Goal: Task Accomplishment & Management: Manage account settings

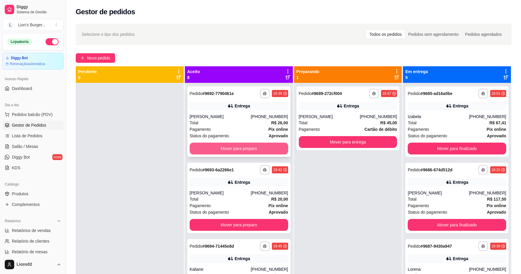
click at [243, 143] on button "Mover para preparo" at bounding box center [239, 149] width 98 height 12
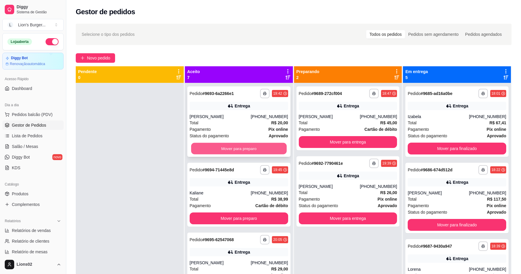
click at [245, 145] on button "Mover para preparo" at bounding box center [239, 149] width 96 height 12
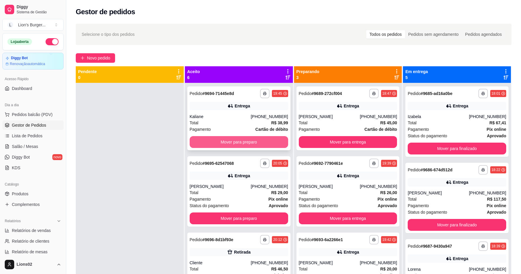
click at [246, 142] on button "Mover para preparo" at bounding box center [239, 142] width 98 height 12
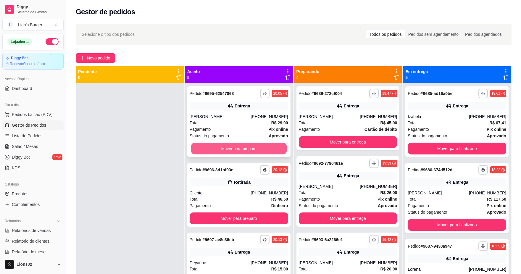
click at [255, 146] on button "Mover para preparo" at bounding box center [239, 149] width 96 height 12
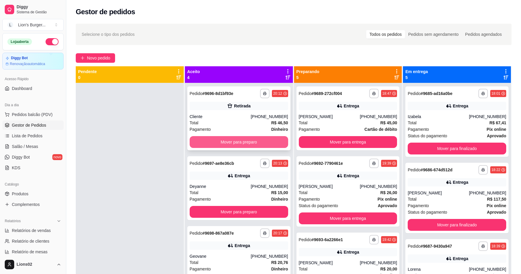
click at [253, 142] on button "Mover para preparo" at bounding box center [239, 142] width 98 height 12
click at [253, 142] on button "Mover para preparo" at bounding box center [239, 142] width 96 height 12
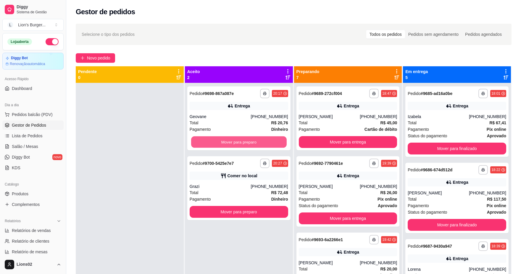
click at [253, 142] on button "Mover para preparo" at bounding box center [239, 142] width 96 height 12
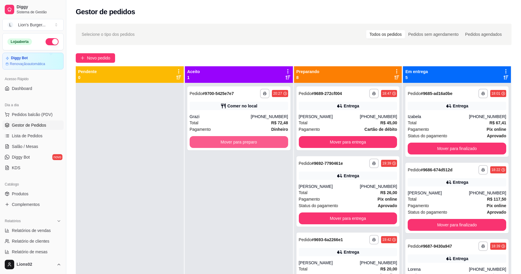
click at [253, 142] on button "Mover para preparo" at bounding box center [239, 142] width 98 height 12
click at [326, 123] on div "Total R$ 45,00" at bounding box center [348, 122] width 98 height 7
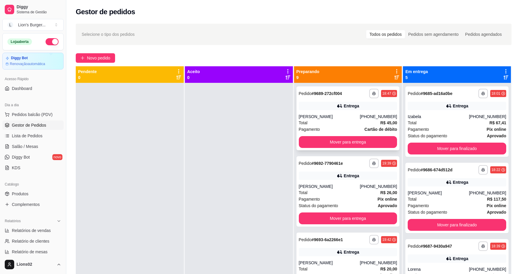
click at [350, 135] on div "**********" at bounding box center [347, 118] width 103 height 64
click at [353, 138] on button "Mover para entrega" at bounding box center [348, 142] width 98 height 12
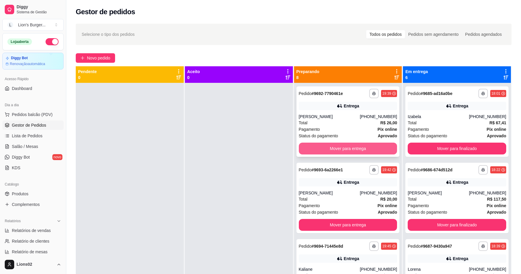
drag, startPoint x: 353, startPoint y: 142, endPoint x: 354, endPoint y: 146, distance: 3.9
click at [354, 146] on div "**********" at bounding box center [347, 121] width 103 height 70
click at [352, 145] on button "Mover para entrega" at bounding box center [348, 149] width 96 height 12
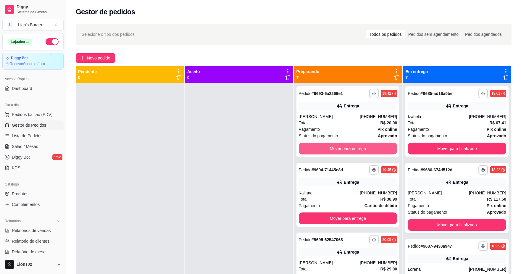
click at [352, 145] on button "Mover para entrega" at bounding box center [348, 149] width 98 height 12
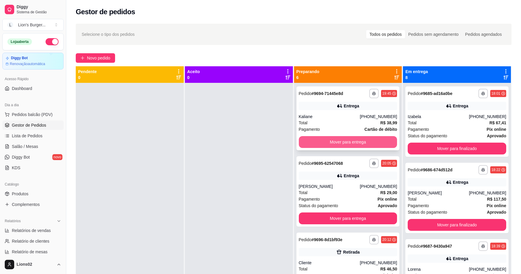
click at [350, 141] on button "Mover para entrega" at bounding box center [348, 142] width 98 height 12
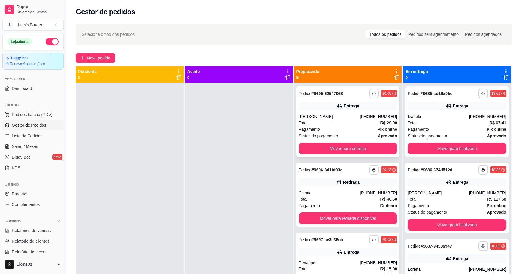
click at [335, 114] on div "[PERSON_NAME]" at bounding box center [329, 117] width 61 height 6
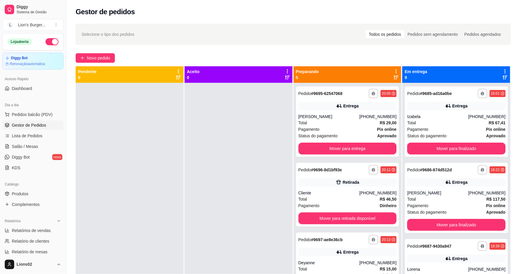
scroll to position [1, 0]
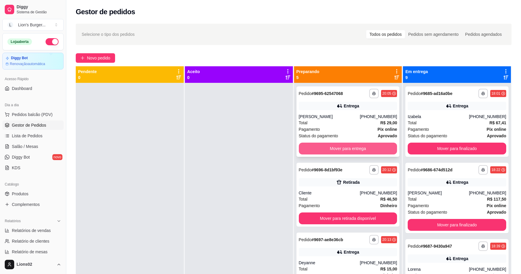
click at [370, 146] on button "Mover para entrega" at bounding box center [348, 149] width 98 height 12
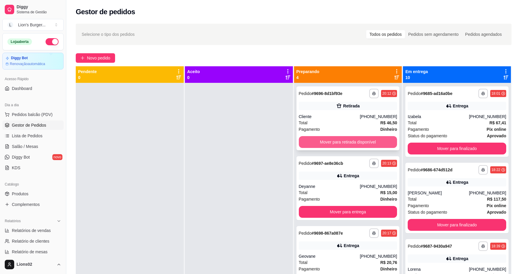
click at [352, 138] on button "Mover para retirada disponível" at bounding box center [348, 142] width 98 height 12
click at [342, 130] on div "Pagamento Dinheiro" at bounding box center [348, 129] width 98 height 7
click at [376, 187] on div "[PHONE_NUMBER]" at bounding box center [378, 186] width 37 height 6
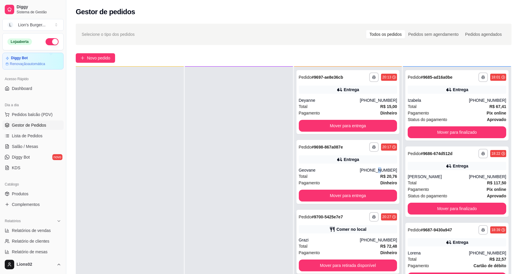
scroll to position [66, 0]
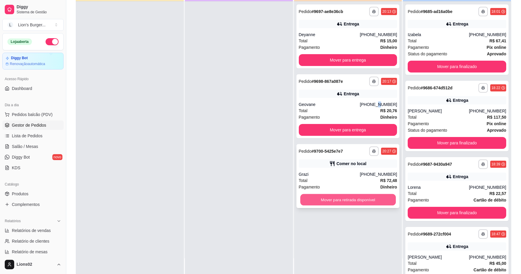
click at [319, 198] on button "Mover para retirada disponível" at bounding box center [348, 200] width 96 height 12
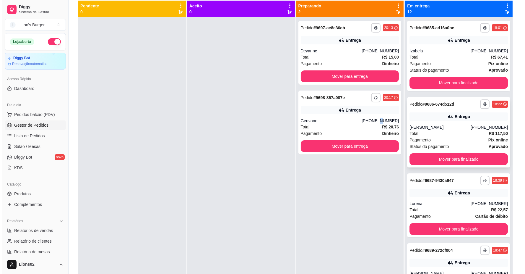
scroll to position [0, 0]
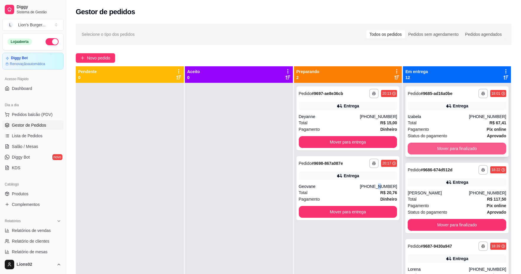
click at [448, 150] on button "Mover para finalizado" at bounding box center [456, 149] width 98 height 12
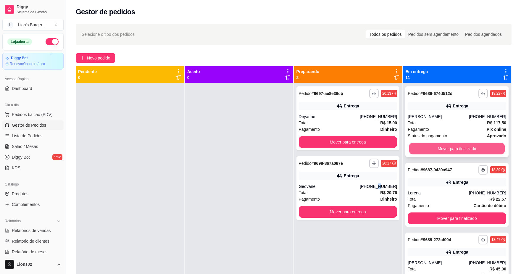
click at [448, 147] on button "Mover para finalizado" at bounding box center [457, 149] width 96 height 12
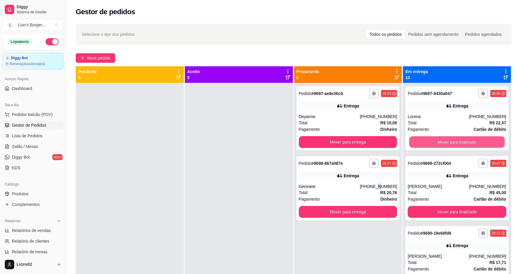
click at [448, 147] on button "Mover para finalizado" at bounding box center [457, 142] width 96 height 12
click at [454, 145] on button "Mover para finalizado" at bounding box center [457, 142] width 96 height 12
click at [454, 138] on button "Mover para finalizado" at bounding box center [457, 142] width 96 height 12
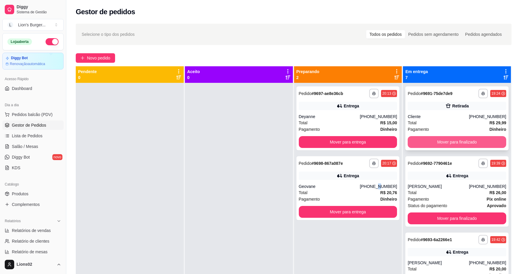
click at [444, 142] on button "Mover para finalizado" at bounding box center [456, 142] width 98 height 12
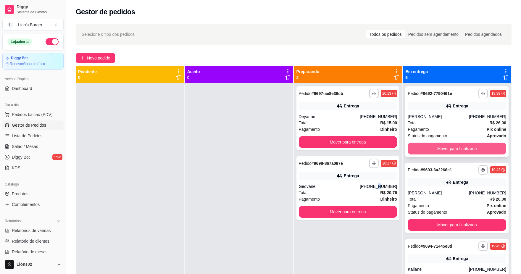
click at [446, 151] on button "Mover para finalizado" at bounding box center [456, 149] width 98 height 12
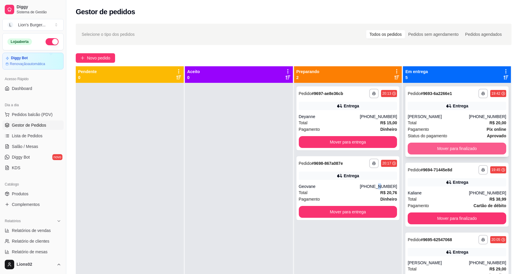
click at [442, 150] on button "Mover para finalizado" at bounding box center [456, 149] width 98 height 12
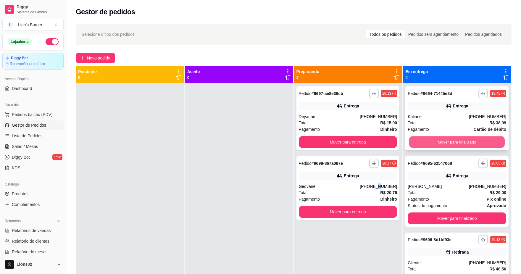
click at [425, 144] on button "Mover para finalizado" at bounding box center [457, 142] width 96 height 12
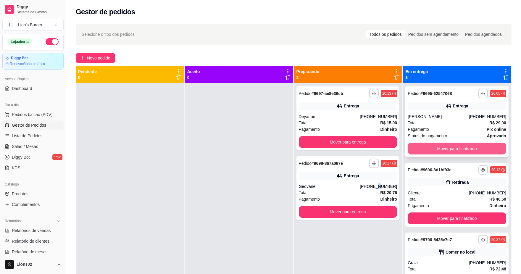
click at [424, 147] on button "Mover para finalizado" at bounding box center [456, 149] width 98 height 12
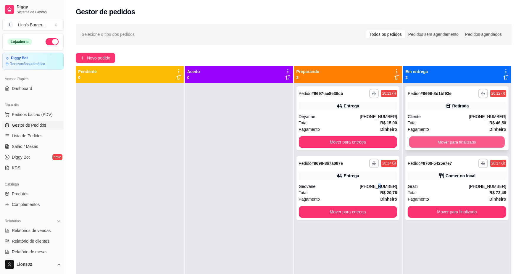
click at [424, 143] on button "Mover para finalizado" at bounding box center [457, 142] width 96 height 12
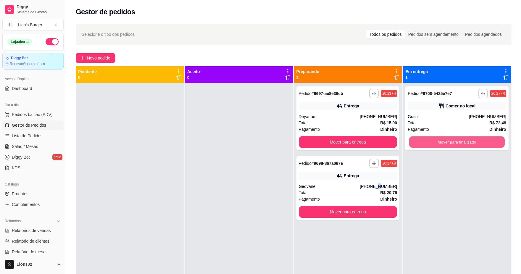
click at [424, 143] on button "Mover para finalizado" at bounding box center [457, 142] width 96 height 12
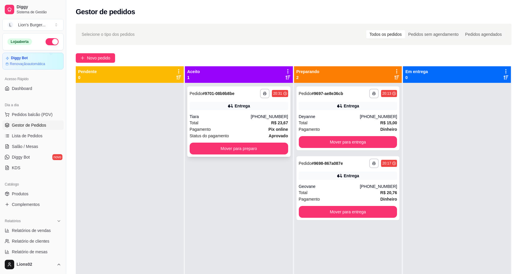
click at [267, 124] on div "Total R$ 23,67" at bounding box center [239, 122] width 98 height 7
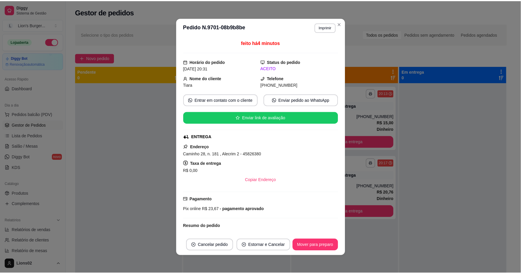
scroll to position [1, 0]
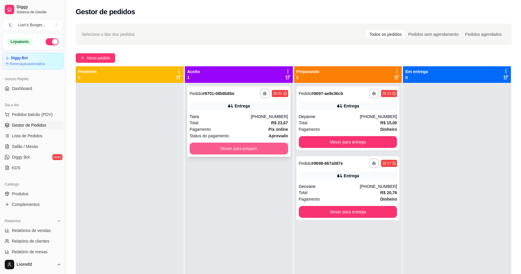
click at [255, 153] on button "Mover para preparo" at bounding box center [239, 149] width 98 height 12
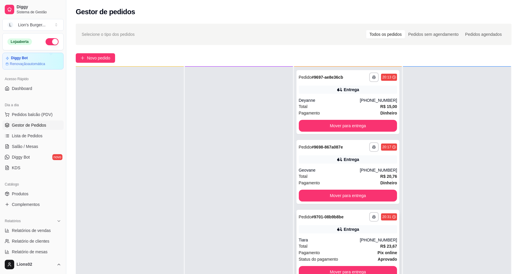
scroll to position [90, 0]
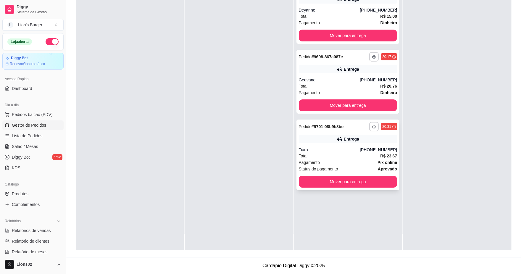
click at [331, 150] on div "Tiara" at bounding box center [329, 150] width 61 height 6
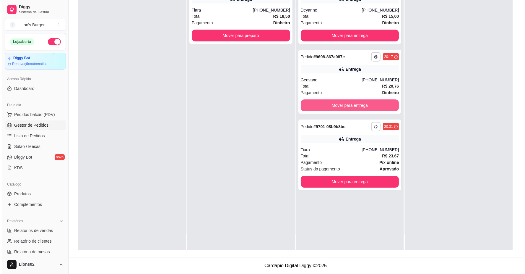
scroll to position [0, 0]
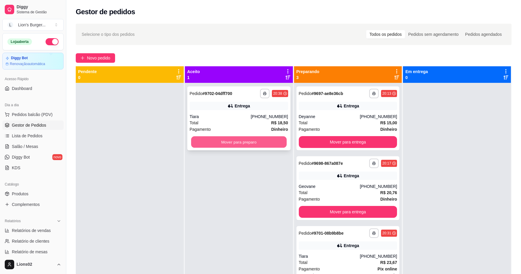
click at [272, 141] on button "Mover para preparo" at bounding box center [239, 142] width 96 height 12
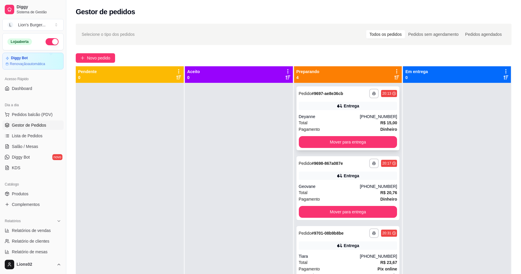
click at [344, 132] on div "**********" at bounding box center [347, 118] width 103 height 64
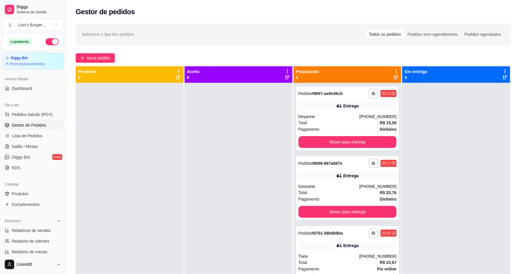
scroll to position [56, 0]
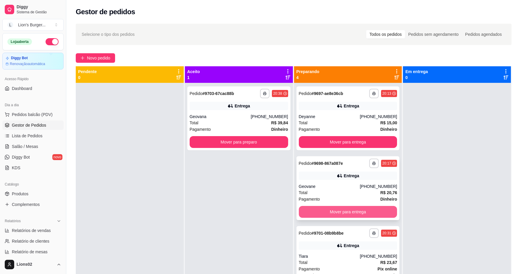
click at [366, 210] on button "Mover para entrega" at bounding box center [348, 212] width 98 height 12
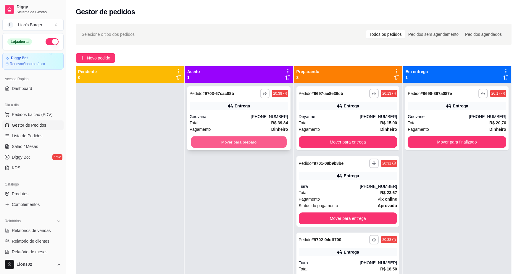
click at [266, 140] on button "Mover para preparo" at bounding box center [239, 142] width 96 height 12
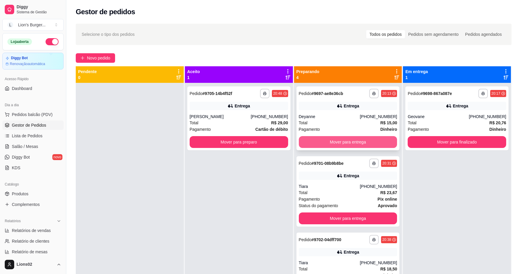
click at [361, 137] on button "Mover para entrega" at bounding box center [348, 142] width 98 height 12
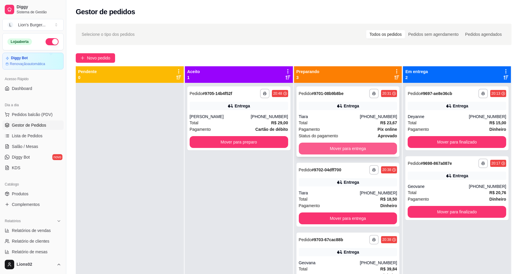
click at [332, 145] on button "Mover para entrega" at bounding box center [348, 149] width 98 height 12
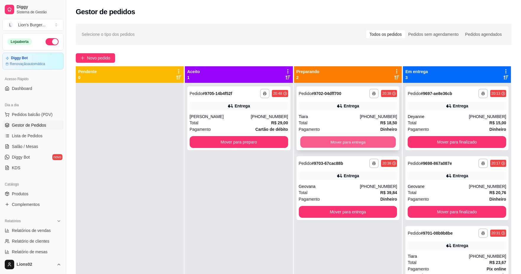
click at [334, 142] on button "Mover para entrega" at bounding box center [348, 142] width 96 height 12
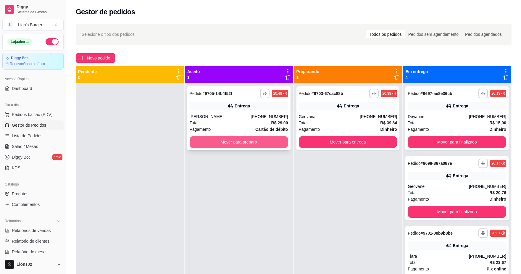
click at [274, 140] on button "Mover para preparo" at bounding box center [239, 142] width 98 height 12
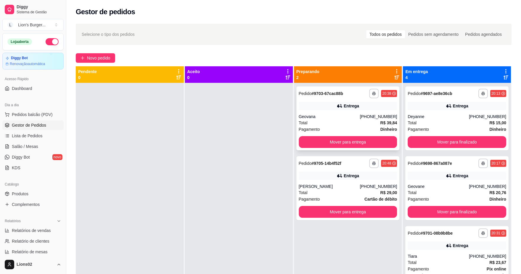
click at [325, 127] on div "Pagamento Dinheiro" at bounding box center [348, 129] width 98 height 7
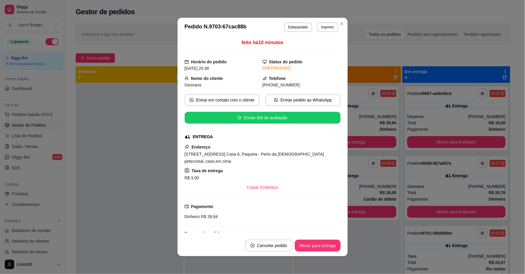
scroll to position [164, 0]
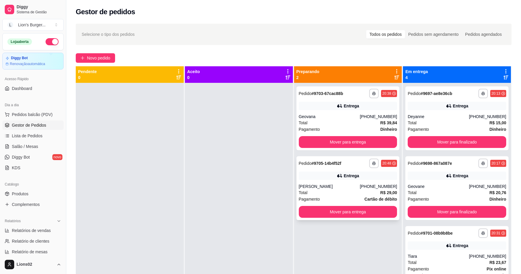
click at [351, 184] on div "[PERSON_NAME]" at bounding box center [329, 186] width 61 height 6
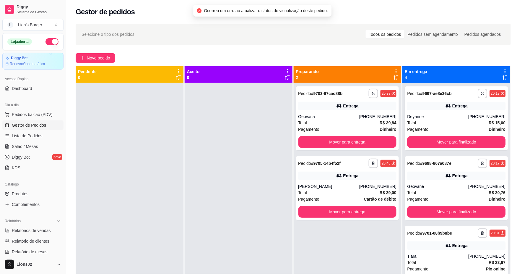
scroll to position [43, 0]
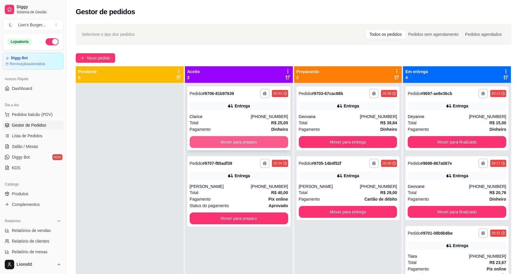
click at [249, 146] on button "Mover para preparo" at bounding box center [239, 142] width 98 height 12
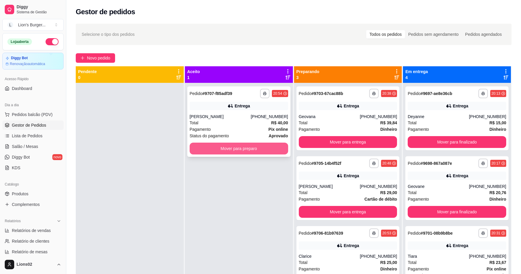
click at [255, 146] on button "Mover para preparo" at bounding box center [239, 149] width 98 height 12
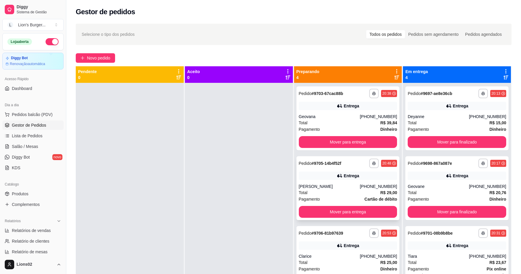
click at [367, 191] on div "Total R$ 29,00" at bounding box center [348, 192] width 98 height 7
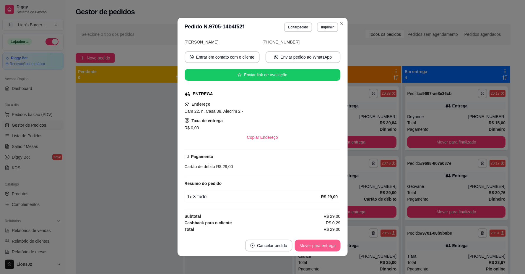
click at [323, 246] on button "Mover para entrega" at bounding box center [318, 246] width 46 height 12
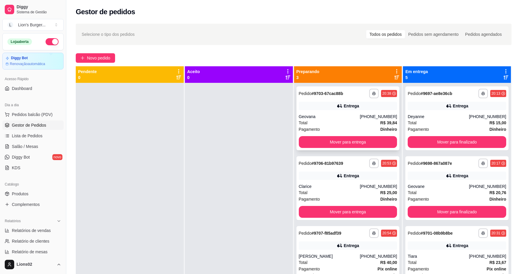
click at [348, 120] on div "Total R$ 39,84" at bounding box center [348, 122] width 98 height 7
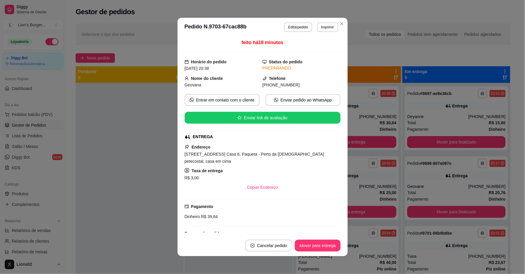
scroll to position [164, 0]
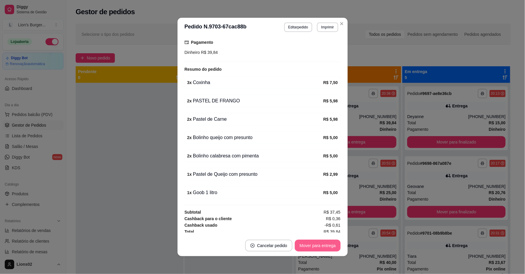
click at [323, 243] on button "Mover para entrega" at bounding box center [318, 246] width 46 height 12
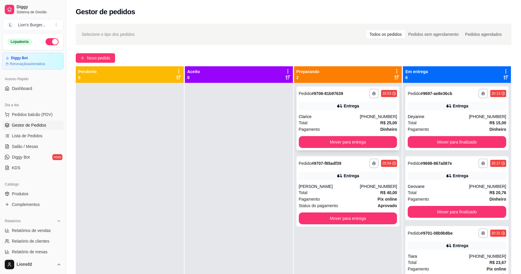
click at [341, 114] on div "Clarice" at bounding box center [329, 117] width 61 height 6
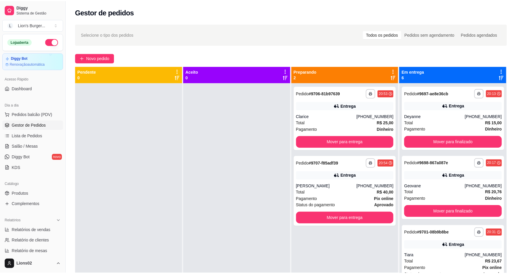
scroll to position [56, 0]
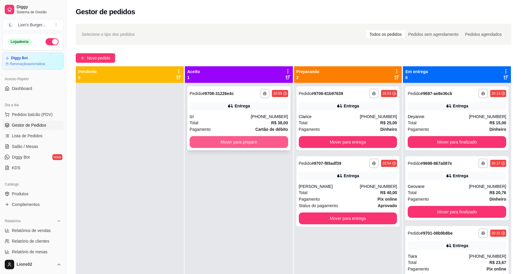
click at [225, 138] on button "Mover para preparo" at bounding box center [239, 142] width 98 height 12
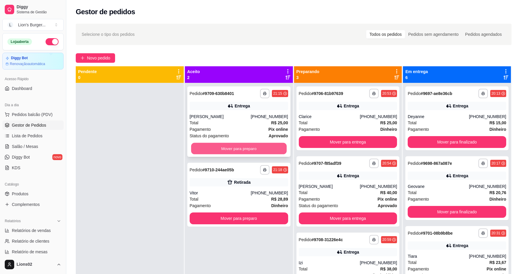
click at [233, 151] on button "Mover para preparo" at bounding box center [239, 149] width 96 height 12
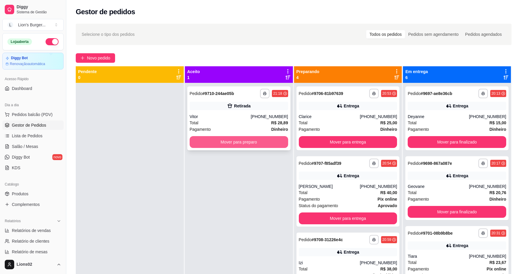
click at [258, 144] on button "Mover para preparo" at bounding box center [239, 142] width 98 height 12
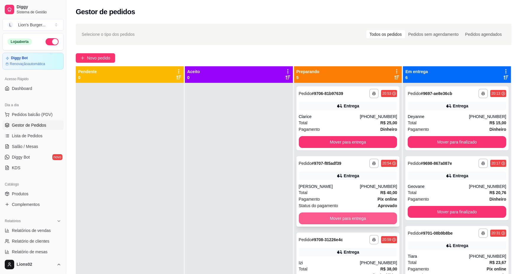
scroll to position [66, 0]
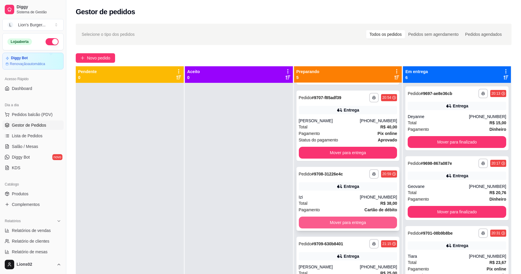
click at [329, 221] on button "Mover para entrega" at bounding box center [348, 222] width 98 height 12
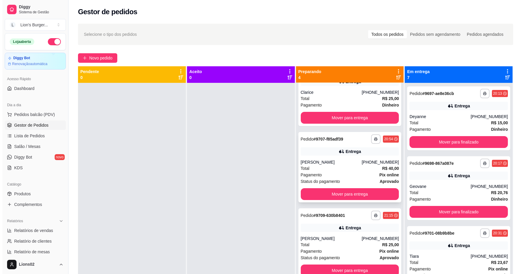
scroll to position [0, 0]
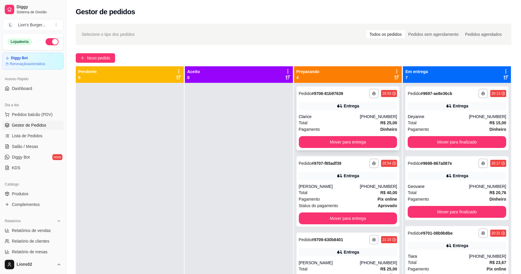
click at [324, 125] on div "Total R$ 25,00" at bounding box center [348, 122] width 98 height 7
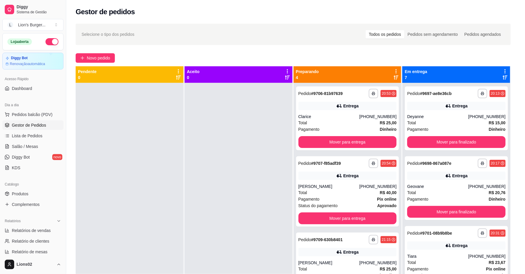
scroll to position [56, 0]
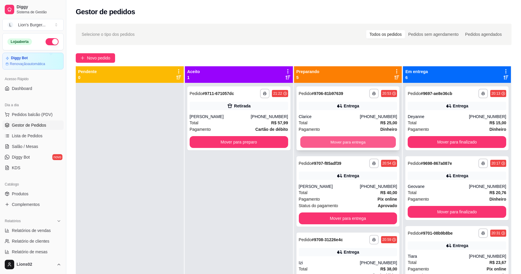
click at [373, 136] on button "Mover para entrega" at bounding box center [348, 142] width 96 height 12
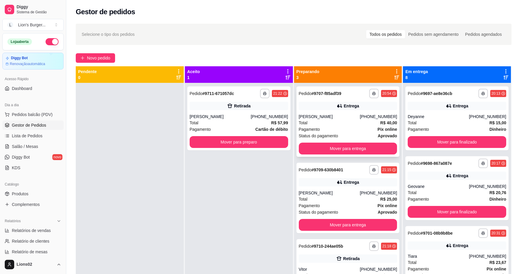
click at [350, 129] on div "Pagamento Pix online" at bounding box center [348, 129] width 98 height 7
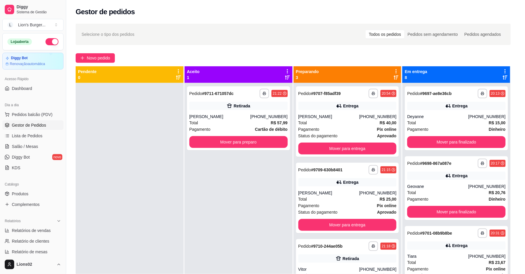
scroll to position [43, 0]
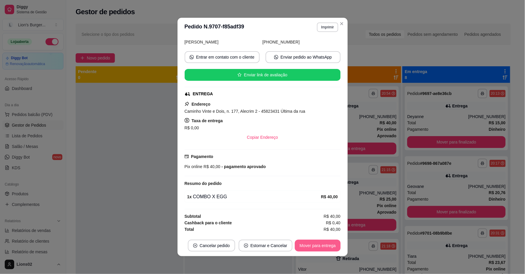
click at [317, 247] on button "Mover para entrega" at bounding box center [318, 246] width 46 height 12
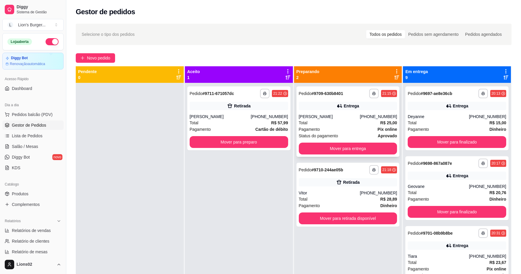
click at [351, 124] on div "Total R$ 25,00" at bounding box center [348, 122] width 98 height 7
click at [259, 147] on button "Mover para preparo" at bounding box center [239, 142] width 98 height 12
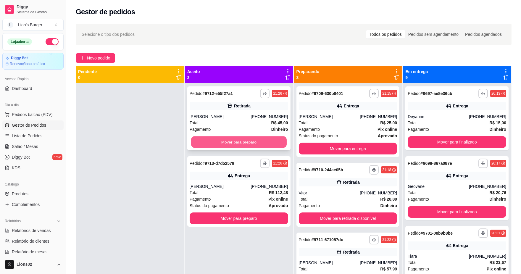
click at [224, 137] on button "Mover para preparo" at bounding box center [239, 142] width 96 height 12
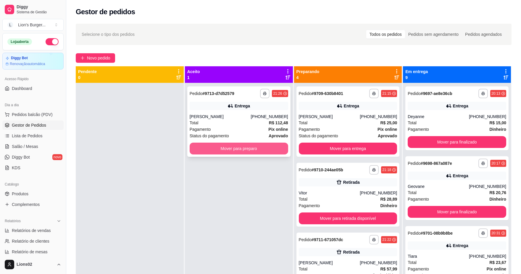
click at [255, 143] on button "Mover para preparo" at bounding box center [239, 149] width 98 height 12
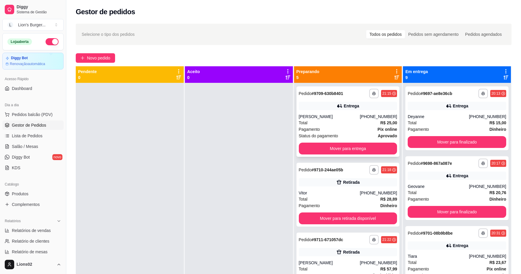
click at [326, 123] on div "Total R$ 25,00" at bounding box center [348, 122] width 98 height 7
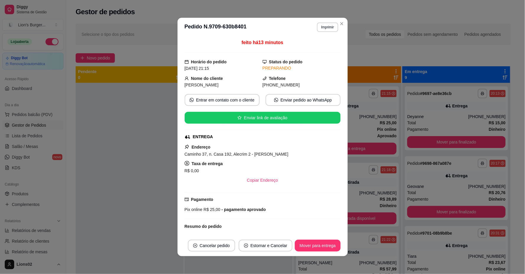
scroll to position [1, 0]
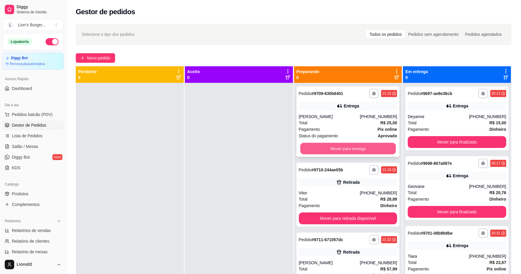
click at [348, 150] on button "Mover para entrega" at bounding box center [348, 149] width 96 height 12
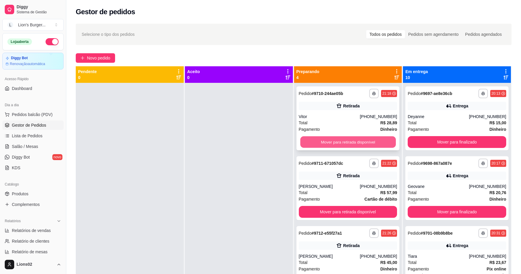
click at [355, 144] on button "Mover para retirada disponível" at bounding box center [348, 142] width 96 height 12
click at [355, 142] on button "Mover para retirada disponível" at bounding box center [348, 142] width 98 height 12
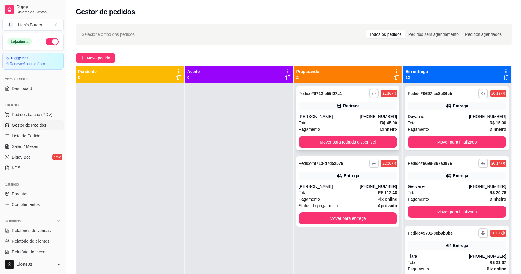
click at [356, 130] on div "Pagamento Dinheiro" at bounding box center [348, 129] width 98 height 7
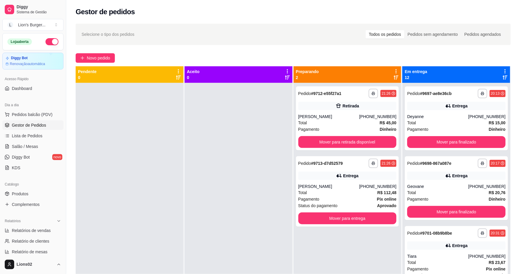
scroll to position [16, 0]
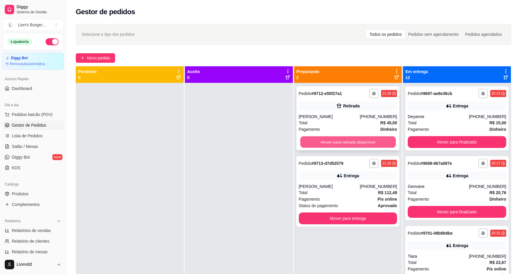
click at [376, 142] on button "Mover para retirada disponível" at bounding box center [348, 142] width 96 height 12
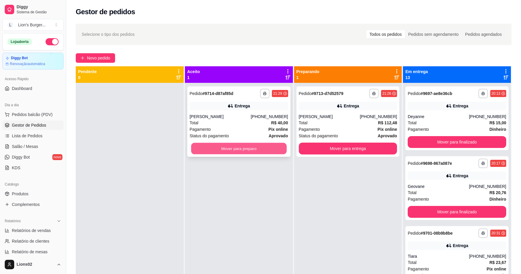
click at [209, 150] on button "Mover para preparo" at bounding box center [239, 149] width 96 height 12
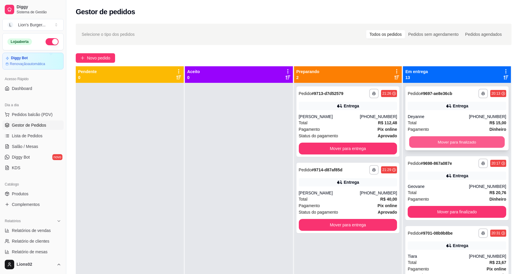
click at [442, 138] on button "Mover para finalizado" at bounding box center [457, 142] width 96 height 12
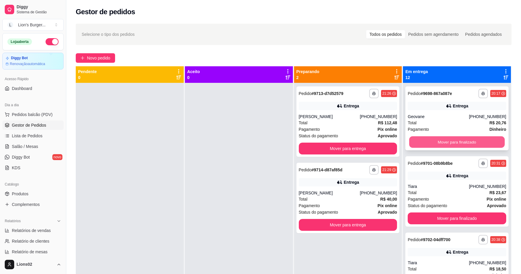
click at [444, 138] on button "Mover para finalizado" at bounding box center [457, 142] width 96 height 12
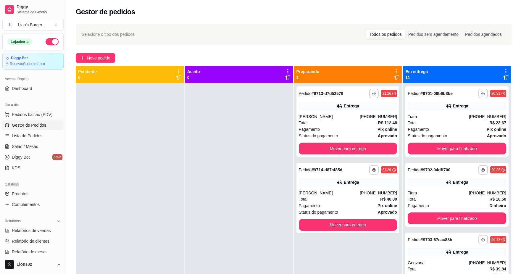
click at [444, 138] on div "Status do pagamento aprovado" at bounding box center [456, 135] width 98 height 7
click at [458, 147] on button "Mover para finalizado" at bounding box center [456, 149] width 98 height 12
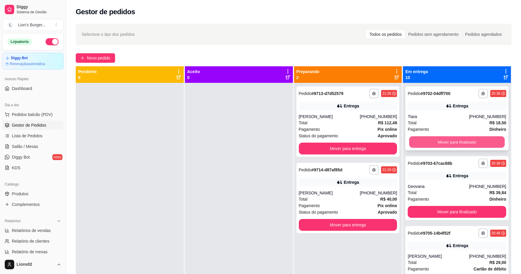
click at [458, 145] on button "Mover para finalizado" at bounding box center [457, 142] width 96 height 12
click at [458, 145] on button "Mover para finalizado" at bounding box center [456, 142] width 98 height 12
click at [456, 143] on button "Mover para finalizado" at bounding box center [456, 142] width 98 height 12
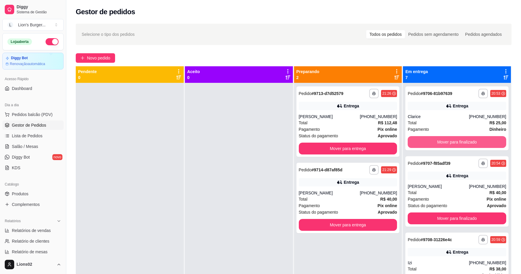
click at [456, 143] on button "Mover para finalizado" at bounding box center [456, 142] width 98 height 12
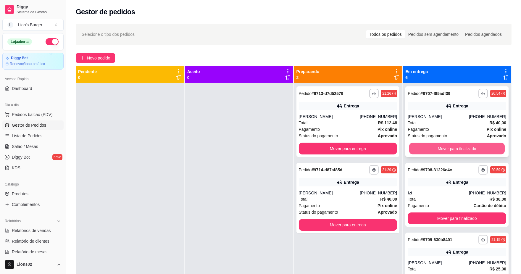
click at [460, 146] on button "Mover para finalizado" at bounding box center [457, 149] width 96 height 12
click at [460, 146] on div "Mover para finalizado" at bounding box center [456, 149] width 98 height 12
click at [460, 212] on button "Mover para finalizado" at bounding box center [456, 218] width 98 height 12
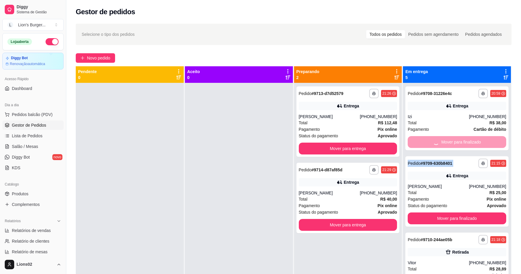
click at [460, 146] on div "Mover para finalizado" at bounding box center [456, 142] width 98 height 12
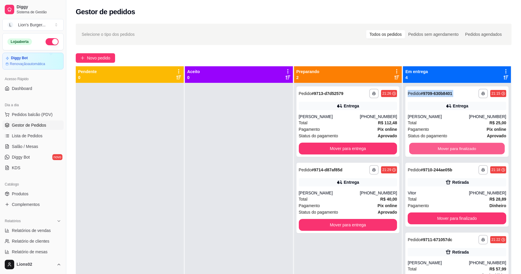
click at [460, 146] on button "Mover para finalizado" at bounding box center [457, 149] width 96 height 12
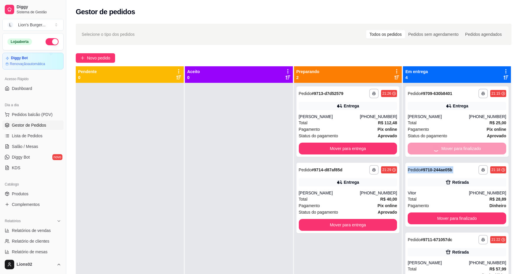
click at [460, 146] on div "Mover para finalizado" at bounding box center [456, 149] width 98 height 12
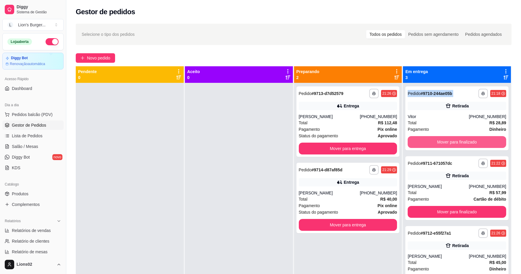
click at [460, 146] on button "Mover para finalizado" at bounding box center [456, 142] width 98 height 12
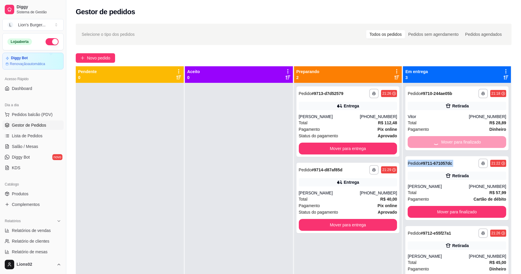
click at [460, 146] on div "Mover para finalizado" at bounding box center [456, 142] width 98 height 12
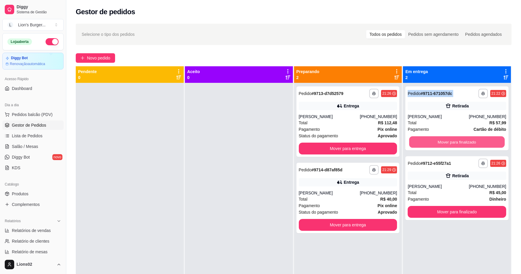
click at [460, 146] on button "Mover para finalizado" at bounding box center [457, 142] width 96 height 12
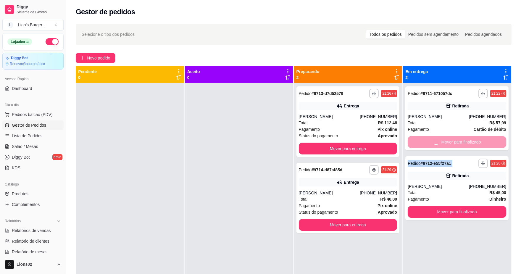
click at [460, 146] on div "Mover para finalizado" at bounding box center [456, 142] width 98 height 12
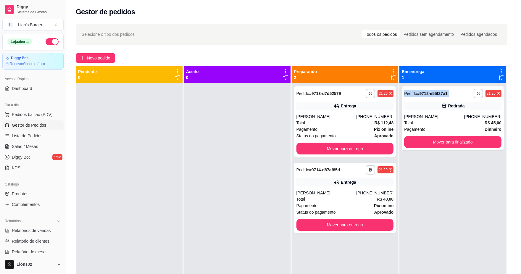
click at [460, 146] on button "Mover para finalizado" at bounding box center [452, 142] width 97 height 12
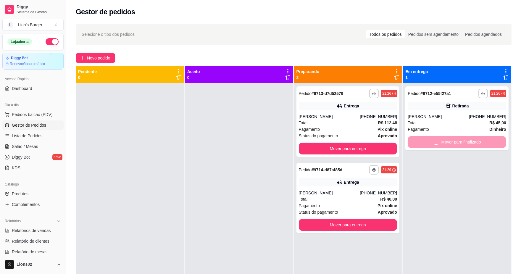
click at [460, 146] on div "Mover para finalizado" at bounding box center [456, 142] width 98 height 12
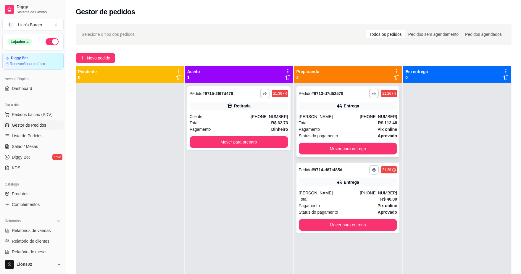
click at [304, 128] on span "Pagamento" at bounding box center [309, 129] width 21 height 7
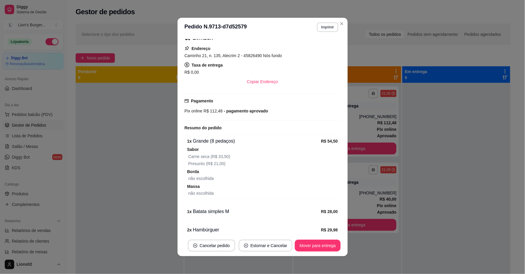
scroll to position [132, 0]
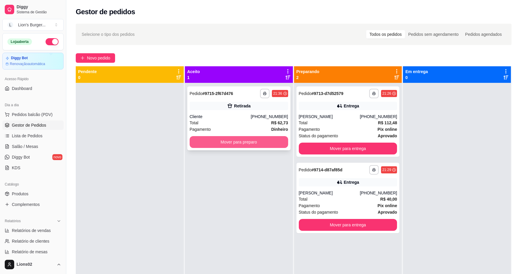
click at [271, 139] on button "Mover para preparo" at bounding box center [239, 142] width 98 height 12
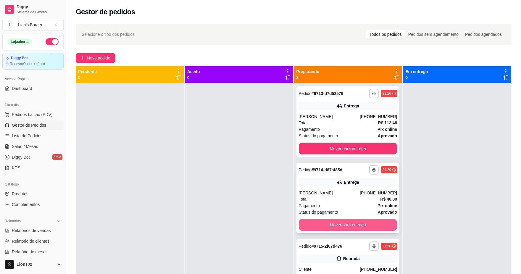
click at [353, 229] on button "Mover para entrega" at bounding box center [348, 225] width 98 height 12
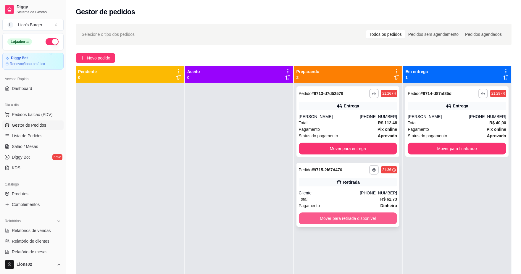
click at [370, 218] on button "Mover para retirada disponível" at bounding box center [348, 218] width 98 height 12
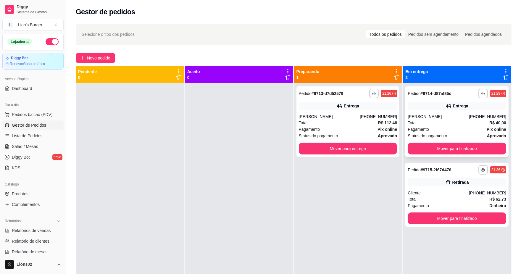
click at [479, 119] on div "[PHONE_NUMBER]" at bounding box center [487, 117] width 37 height 6
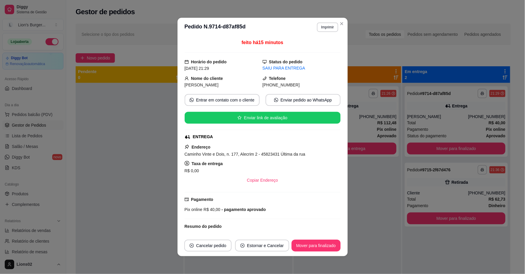
scroll to position [43, 0]
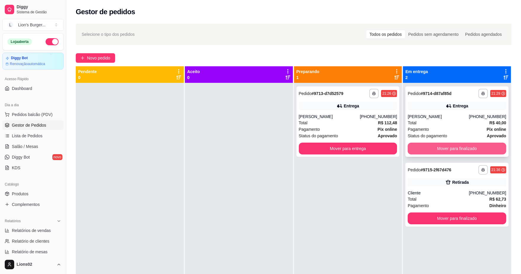
click at [420, 150] on button "Mover para finalizado" at bounding box center [456, 149] width 98 height 12
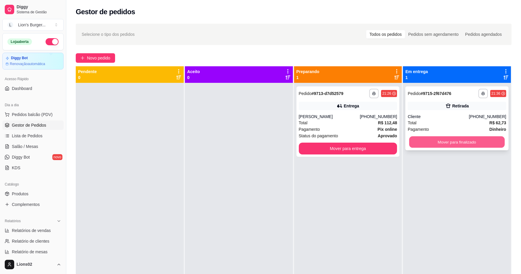
click at [425, 144] on button "Mover para finalizado" at bounding box center [457, 142] width 96 height 12
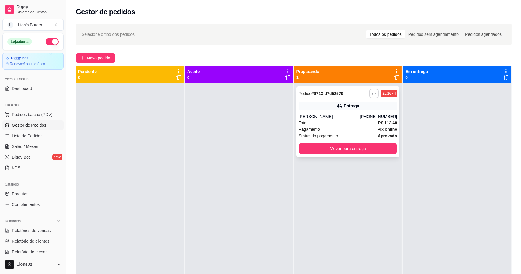
click at [356, 117] on div "[PERSON_NAME]" at bounding box center [329, 117] width 61 height 6
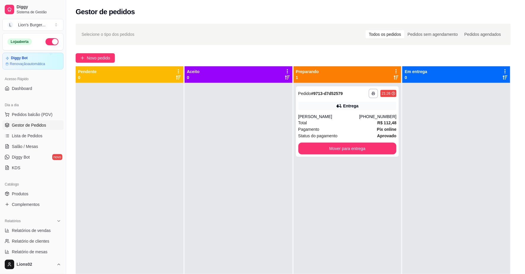
scroll to position [98, 0]
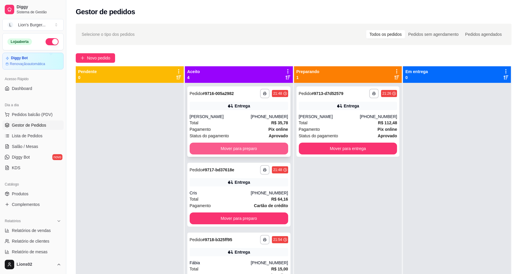
click at [236, 153] on button "Mover para preparo" at bounding box center [239, 149] width 98 height 12
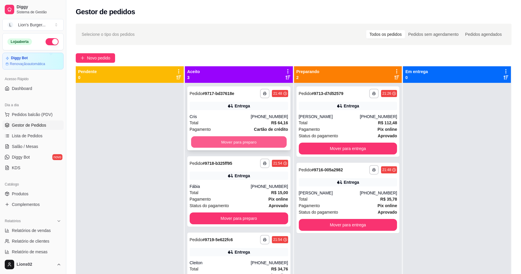
click at [275, 139] on button "Mover para preparo" at bounding box center [239, 142] width 96 height 12
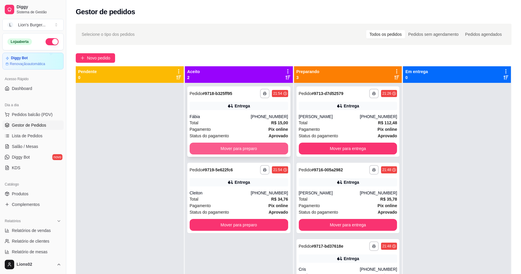
click at [264, 150] on button "Mover para preparo" at bounding box center [239, 149] width 98 height 12
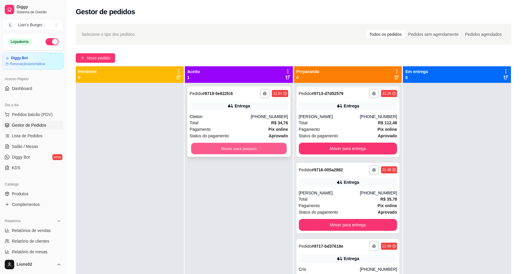
click at [264, 149] on button "Mover para preparo" at bounding box center [239, 149] width 96 height 12
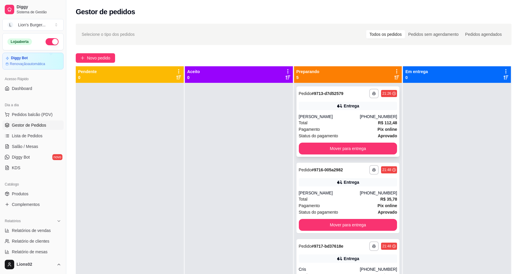
click at [331, 125] on div "Total R$ 112,48" at bounding box center [348, 122] width 98 height 7
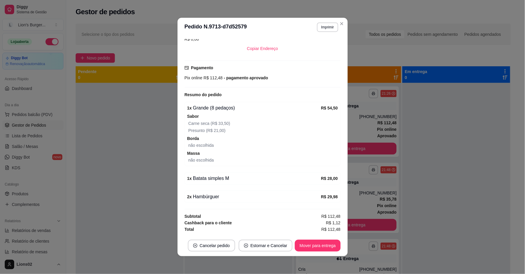
scroll to position [1, 0]
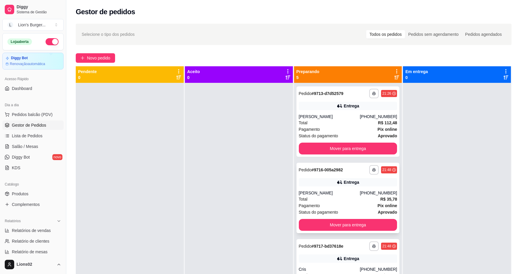
click at [361, 199] on div "Total R$ 35,78" at bounding box center [348, 199] width 98 height 7
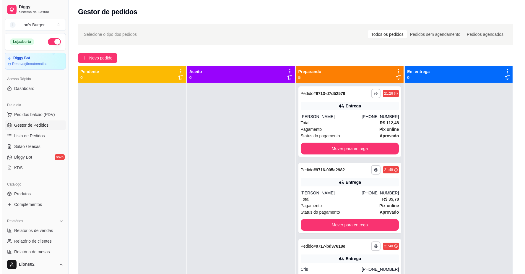
scroll to position [33, 0]
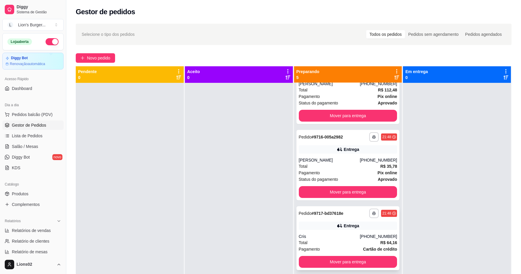
click at [354, 238] on div "Cris" at bounding box center [329, 236] width 61 height 6
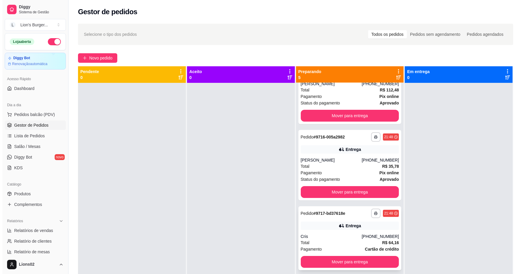
scroll to position [98, 0]
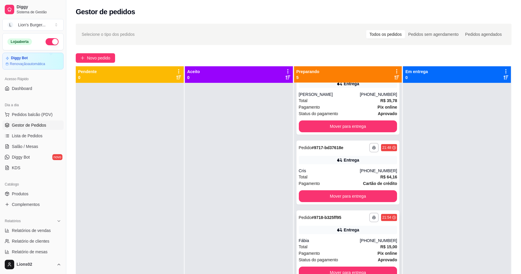
click at [369, 250] on div "Pagamento Pix online" at bounding box center [348, 253] width 98 height 7
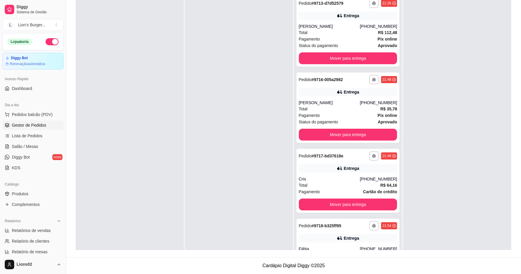
scroll to position [0, 0]
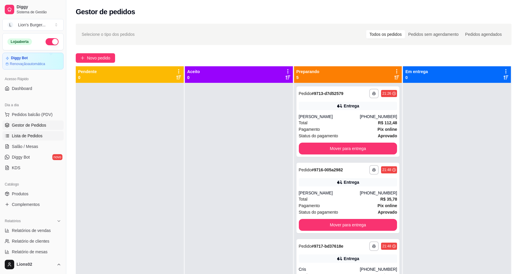
click at [35, 131] on link "Lista de Pedidos" at bounding box center [32, 135] width 61 height 9
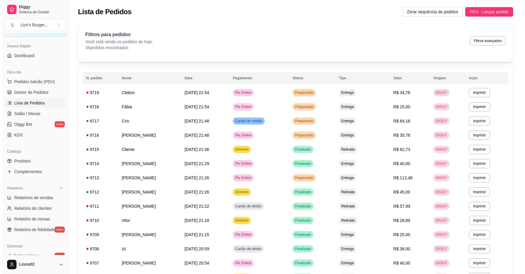
scroll to position [33, 0]
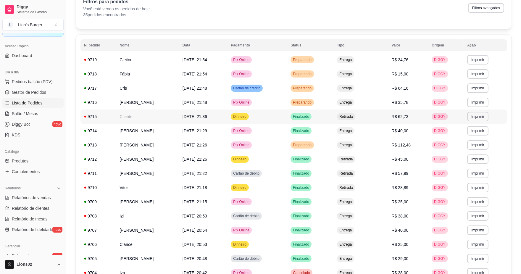
click at [160, 116] on td "Cliente" at bounding box center [147, 116] width 63 height 14
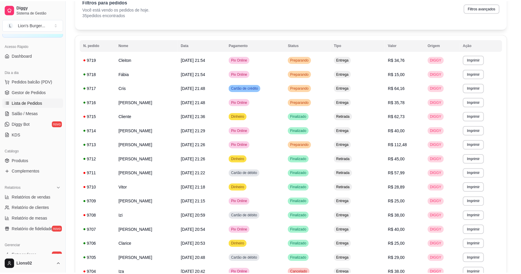
scroll to position [1, 0]
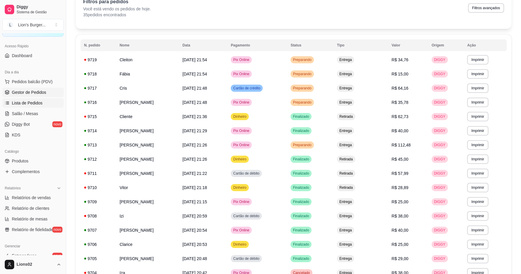
click at [52, 90] on link "Gestor de Pedidos" at bounding box center [32, 92] width 61 height 9
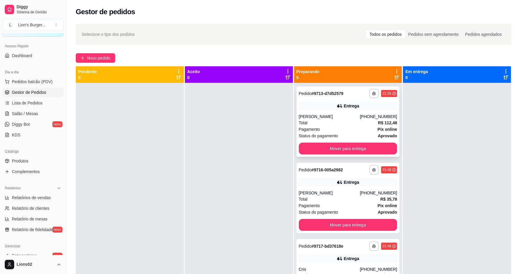
click at [325, 117] on div "[PERSON_NAME]" at bounding box center [329, 117] width 61 height 6
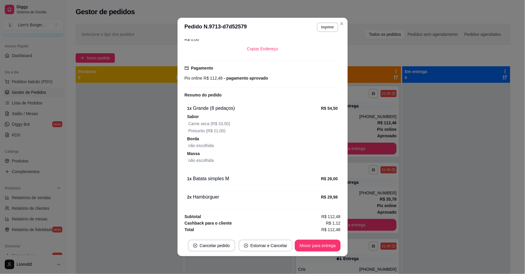
scroll to position [1, 0]
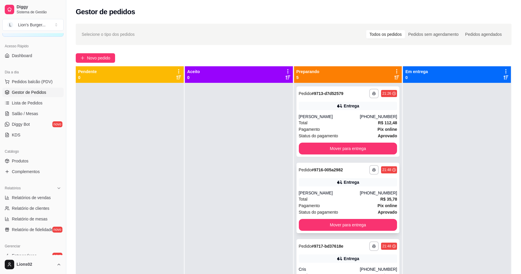
click at [357, 203] on div "Pagamento Pix online" at bounding box center [348, 205] width 98 height 7
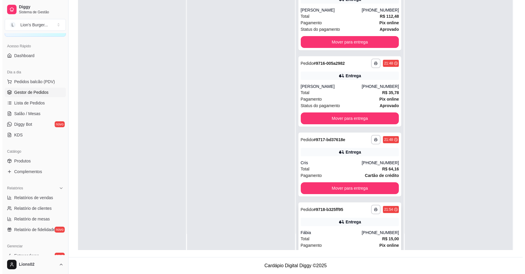
scroll to position [0, 0]
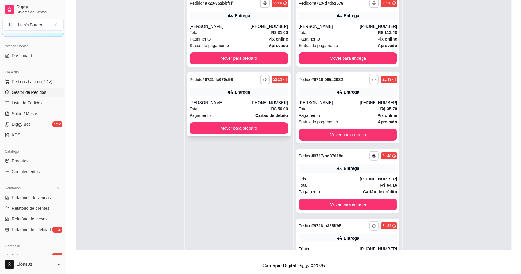
click at [242, 96] on div "**********" at bounding box center [238, 104] width 103 height 64
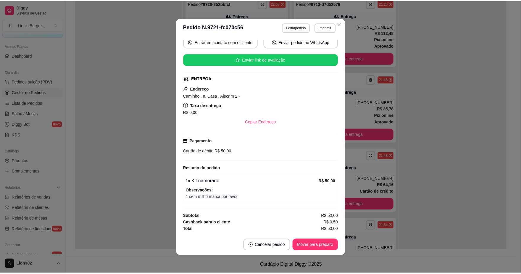
scroll to position [1, 0]
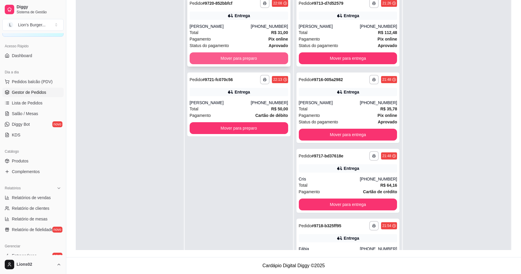
click at [262, 62] on button "Mover para preparo" at bounding box center [239, 58] width 98 height 12
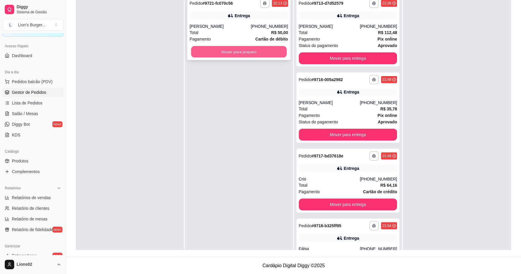
click at [243, 55] on button "Mover para preparo" at bounding box center [239, 52] width 96 height 12
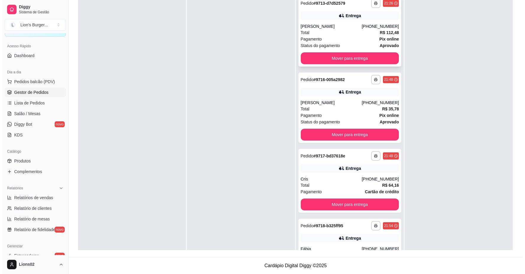
scroll to position [0, 0]
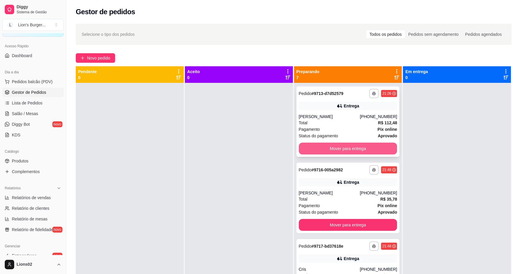
click at [360, 143] on button "Mover para entrega" at bounding box center [348, 149] width 98 height 12
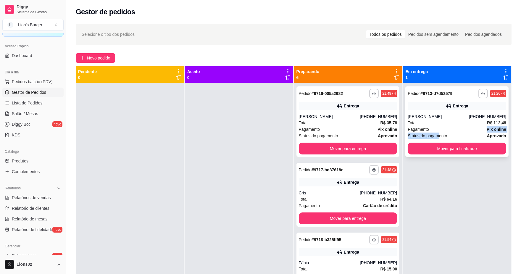
click at [434, 132] on div "Pagamento Pix online Status do pagamento aprovado" at bounding box center [456, 132] width 98 height 13
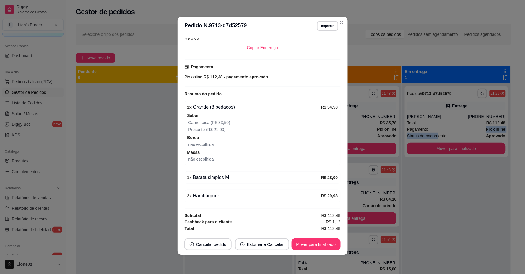
scroll to position [132, 0]
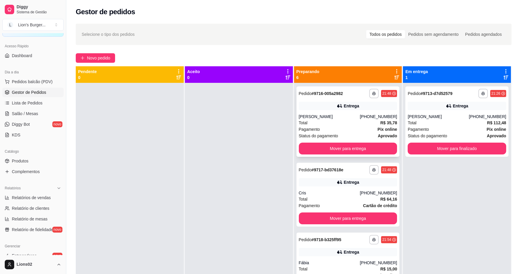
click at [333, 141] on div "**********" at bounding box center [347, 121] width 103 height 70
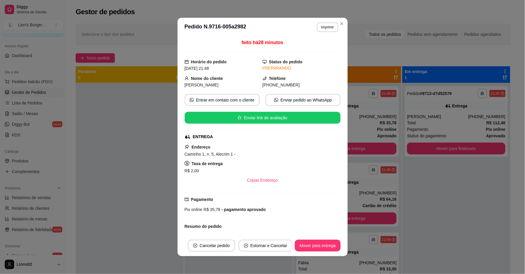
scroll to position [43, 0]
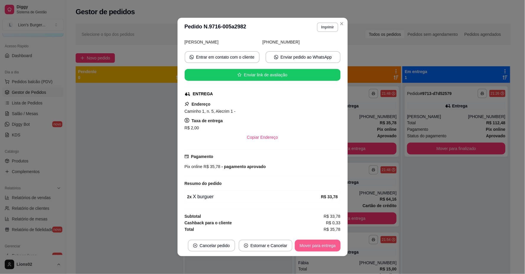
click at [324, 241] on button "Mover para entrega" at bounding box center [318, 246] width 46 height 12
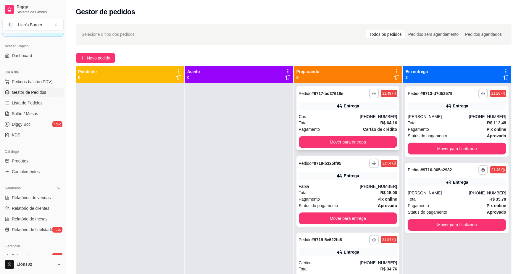
click at [363, 128] on strong "Cartão de crédito" at bounding box center [380, 129] width 34 height 5
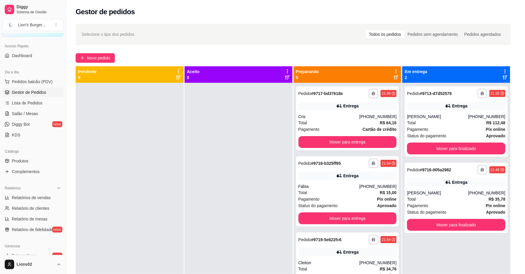
scroll to position [77, 0]
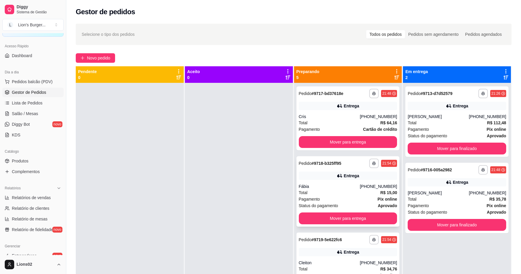
click at [360, 188] on div "[PHONE_NUMBER]" at bounding box center [378, 186] width 37 height 6
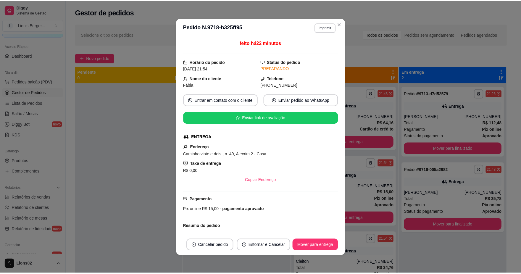
scroll to position [43, 0]
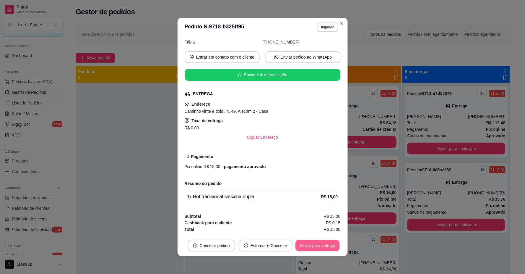
click at [327, 241] on button "Mover para entrega" at bounding box center [318, 246] width 44 height 12
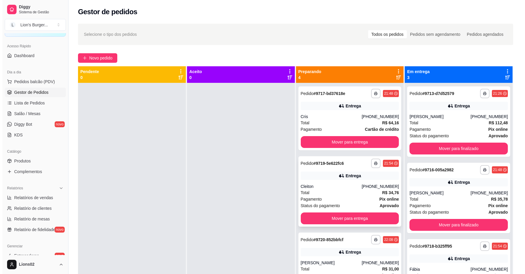
scroll to position [24, 0]
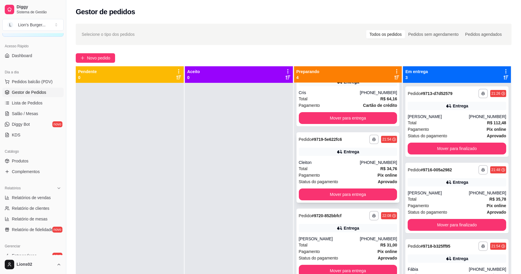
click at [349, 163] on div "Cleiton" at bounding box center [329, 162] width 61 height 6
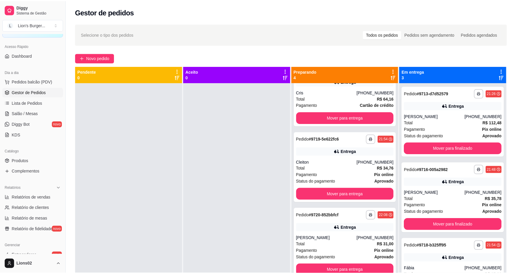
scroll to position [85, 0]
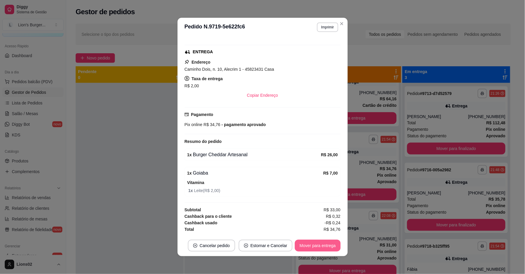
click at [329, 244] on button "Mover para entrega" at bounding box center [318, 246] width 46 height 12
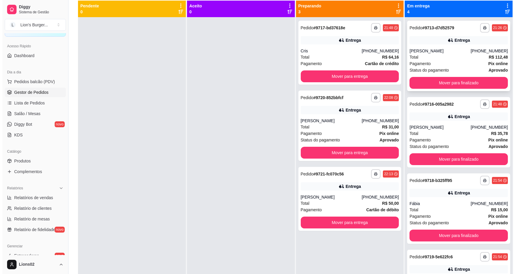
scroll to position [0, 0]
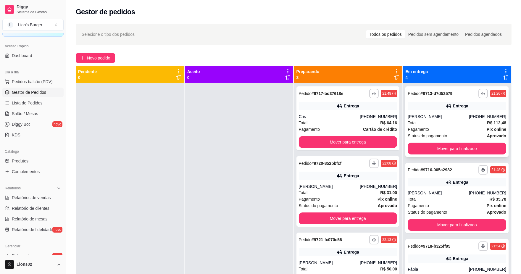
click at [424, 125] on div "Total R$ 112,48" at bounding box center [456, 122] width 98 height 7
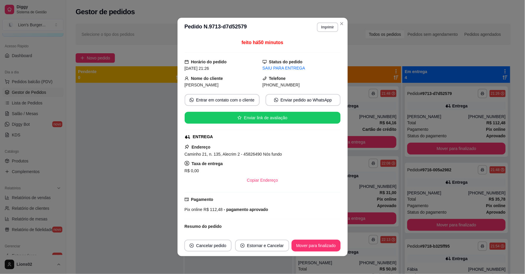
scroll to position [131, 0]
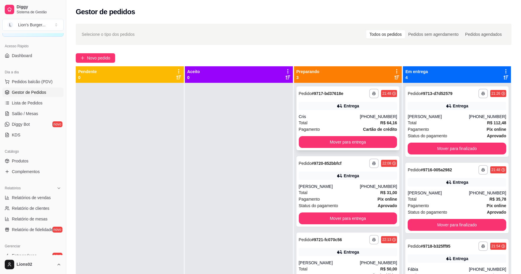
click at [313, 119] on div "Cris" at bounding box center [329, 117] width 61 height 6
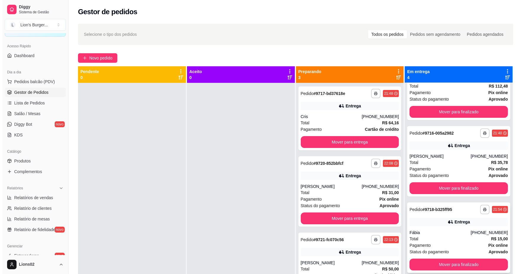
scroll to position [16, 0]
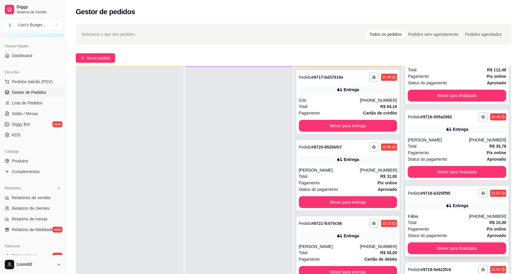
click at [429, 217] on div "Fábia" at bounding box center [437, 216] width 61 height 6
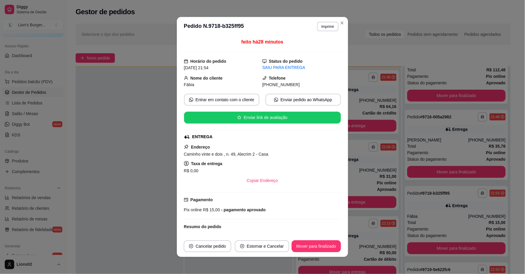
scroll to position [1, 0]
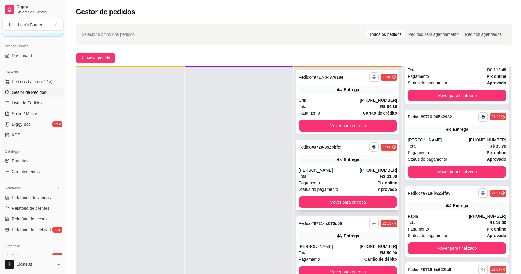
click at [384, 179] on span "R$ 31,00" at bounding box center [388, 176] width 17 height 7
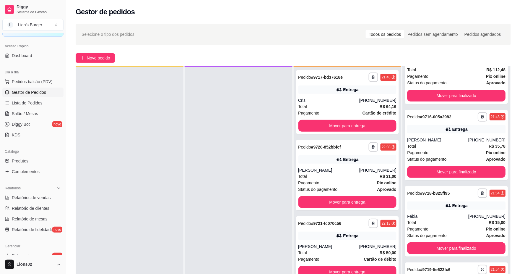
scroll to position [43, 0]
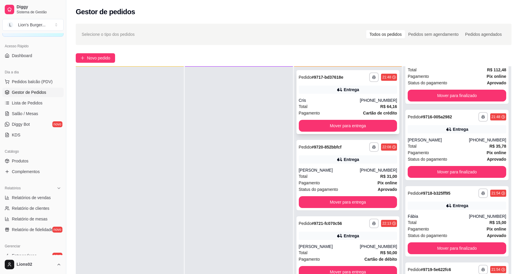
click at [351, 107] on div "Total R$ 64,16" at bounding box center [348, 106] width 98 height 7
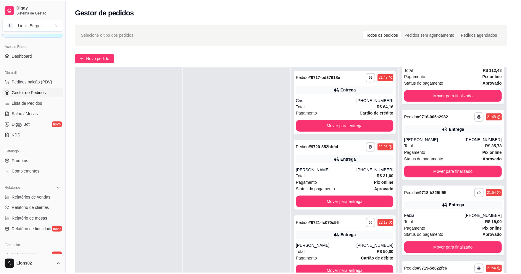
scroll to position [77, 0]
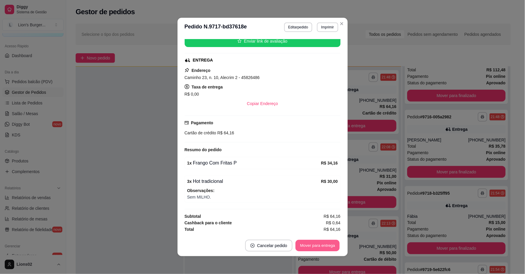
click at [316, 246] on button "Mover para entrega" at bounding box center [318, 246] width 44 height 12
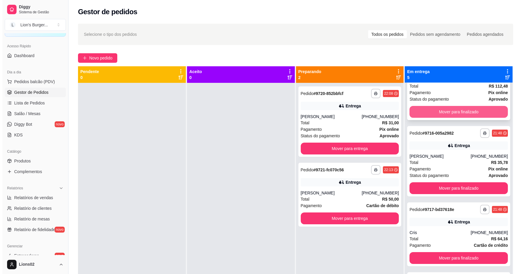
scroll to position [0, 0]
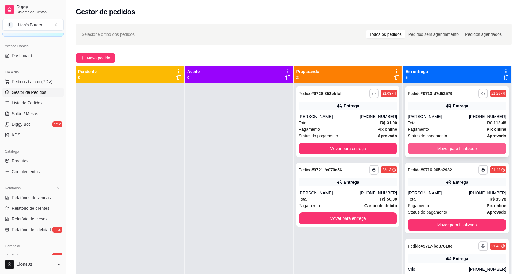
click at [437, 146] on button "Mover para finalizado" at bounding box center [456, 149] width 98 height 12
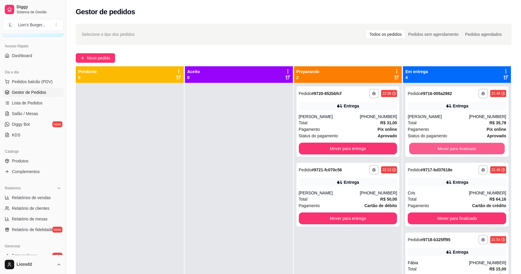
click at [437, 146] on button "Mover para finalizado" at bounding box center [457, 149] width 96 height 12
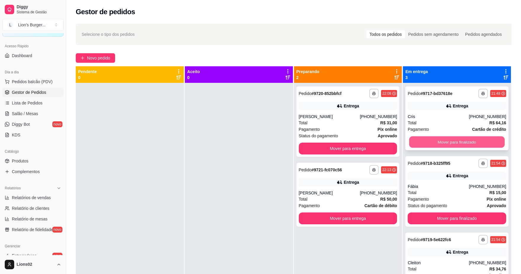
click at [437, 145] on button "Mover para finalizado" at bounding box center [457, 142] width 96 height 12
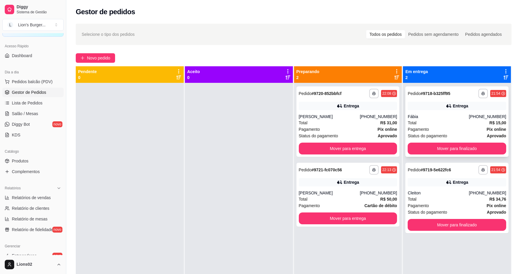
click at [436, 131] on div "Pagamento Pix online" at bounding box center [456, 129] width 98 height 7
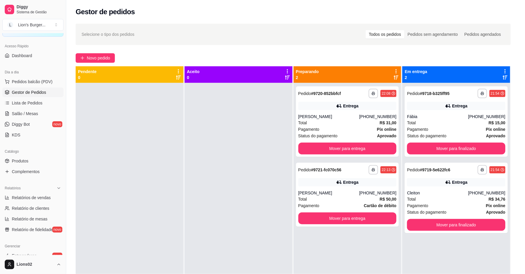
scroll to position [43, 0]
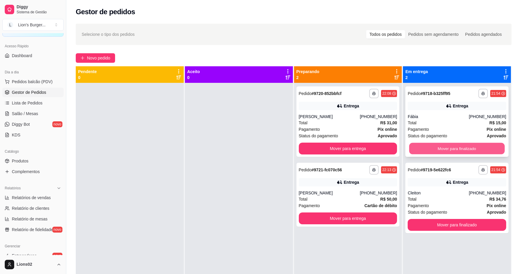
click at [434, 148] on button "Mover para finalizado" at bounding box center [457, 149] width 96 height 12
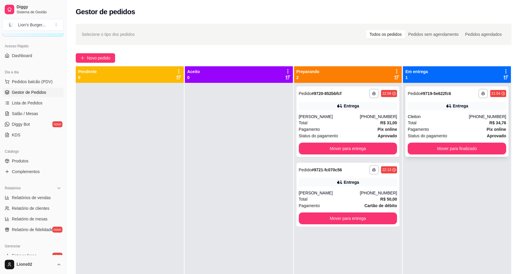
click at [429, 135] on span "Status do pagamento" at bounding box center [426, 135] width 39 height 7
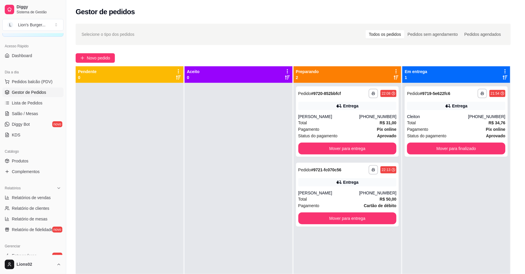
scroll to position [85, 0]
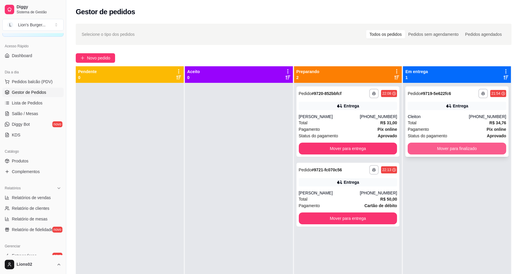
click at [429, 148] on button "Mover para finalizado" at bounding box center [456, 149] width 98 height 12
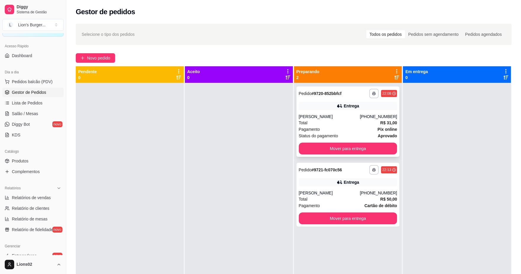
click at [357, 133] on div "Status do pagamento aprovado" at bounding box center [348, 135] width 98 height 7
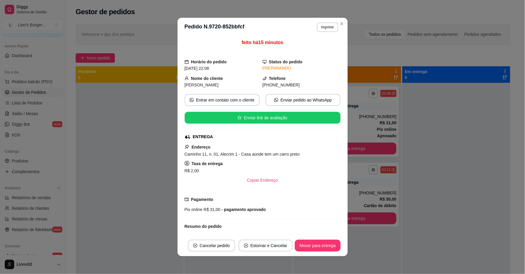
scroll to position [43, 0]
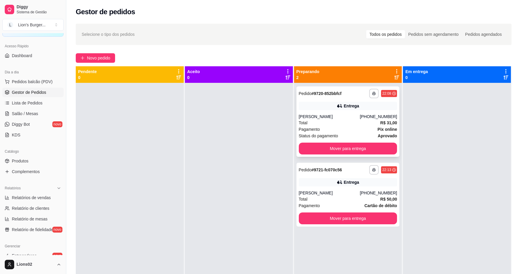
click at [354, 126] on div "Pagamento Pix online" at bounding box center [348, 129] width 98 height 7
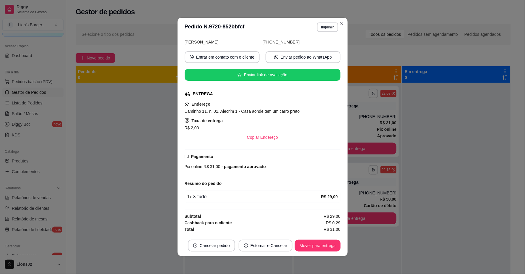
scroll to position [0, 0]
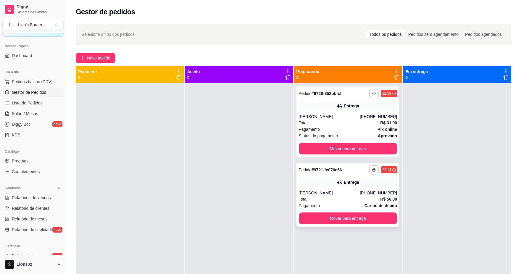
click at [370, 175] on div "**********" at bounding box center [347, 195] width 103 height 64
click at [329, 117] on div "[PERSON_NAME]" at bounding box center [329, 117] width 61 height 6
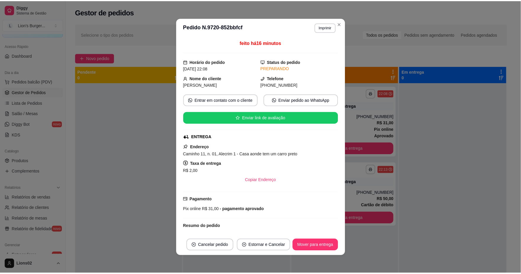
scroll to position [43, 0]
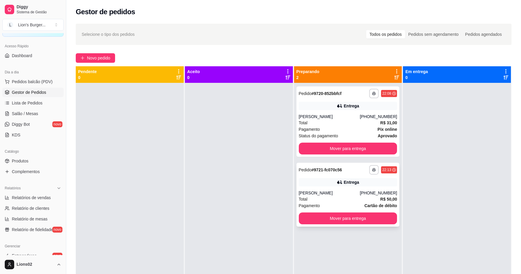
click at [349, 191] on div "[PERSON_NAME]" at bounding box center [329, 193] width 61 height 6
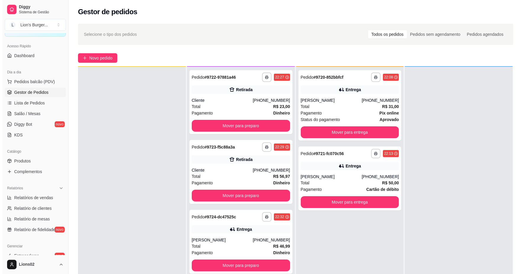
scroll to position [90, 0]
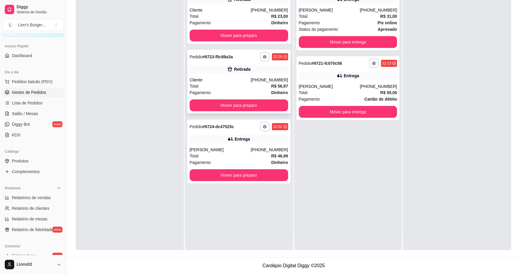
click at [232, 89] on div "Pagamento Dinheiro" at bounding box center [239, 92] width 98 height 7
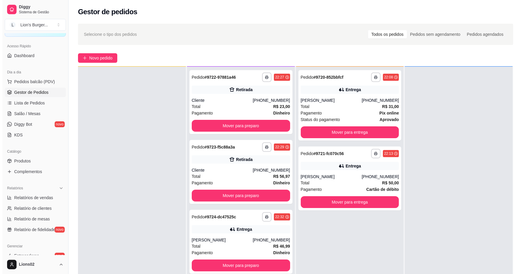
scroll to position [0, 0]
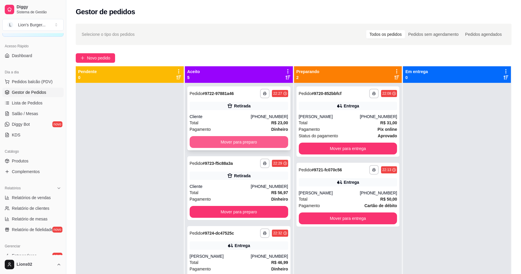
click at [260, 147] on button "Mover para preparo" at bounding box center [239, 142] width 98 height 12
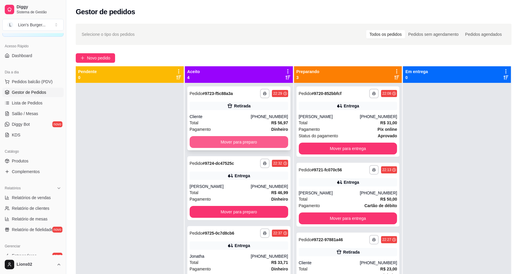
click at [266, 145] on button "Mover para preparo" at bounding box center [239, 142] width 98 height 12
click at [272, 143] on button "Mover para preparo" at bounding box center [239, 142] width 96 height 12
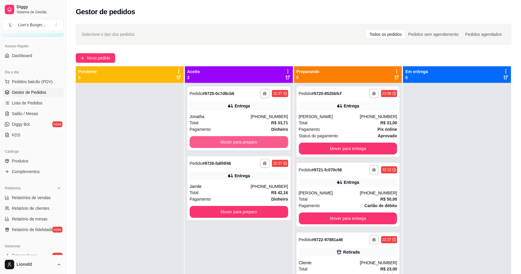
click at [272, 143] on button "Mover para preparo" at bounding box center [239, 142] width 98 height 12
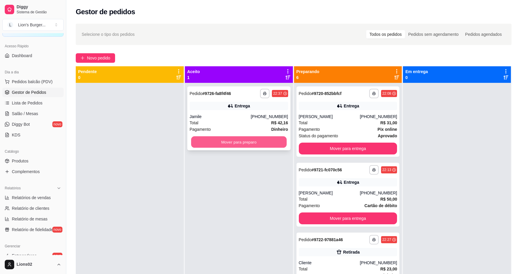
click at [277, 142] on button "Mover para preparo" at bounding box center [239, 142] width 96 height 12
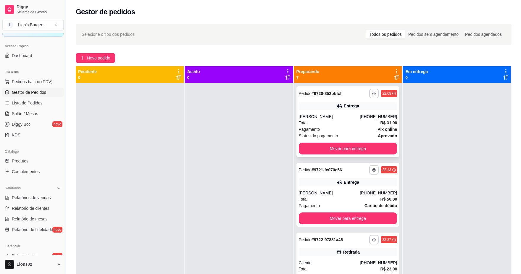
click at [337, 138] on div "Status do pagamento aprovado" at bounding box center [348, 135] width 98 height 7
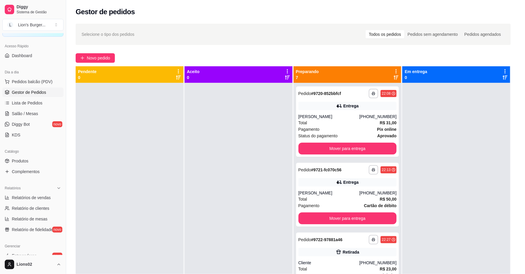
scroll to position [43, 0]
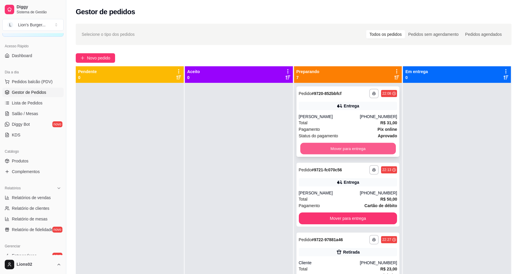
click at [364, 147] on button "Mover para entrega" at bounding box center [348, 149] width 96 height 12
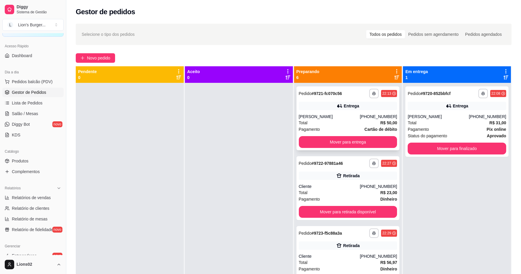
click at [323, 132] on div "Pagamento Cartão de débito" at bounding box center [348, 129] width 98 height 7
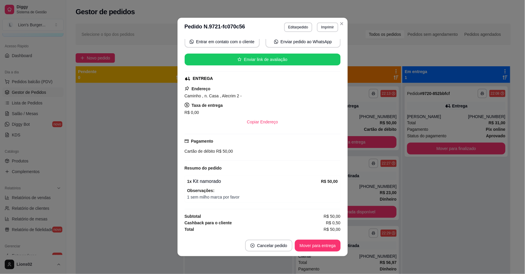
scroll to position [1, 0]
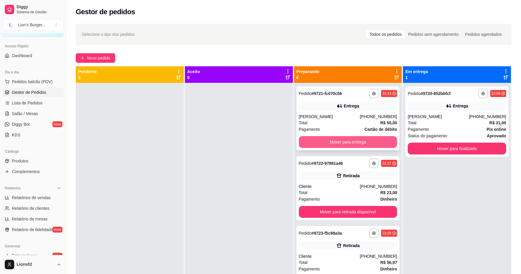
click at [358, 141] on button "Mover para entrega" at bounding box center [348, 142] width 98 height 12
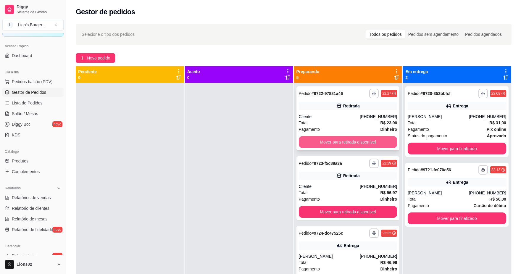
click at [352, 144] on button "Mover para retirada disponível" at bounding box center [348, 142] width 98 height 12
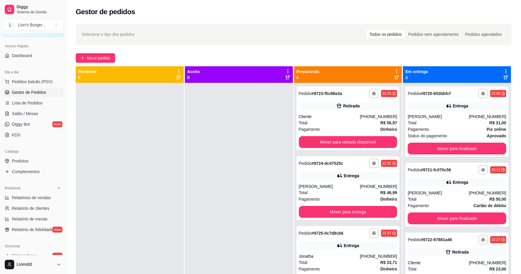
click at [340, 126] on div "Pagamento Dinheiro" at bounding box center [348, 129] width 98 height 7
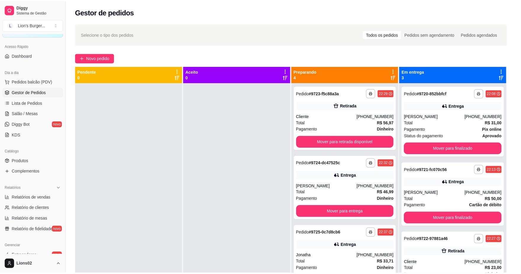
scroll to position [34, 0]
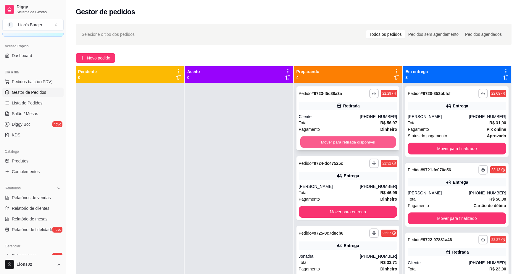
click at [362, 140] on button "Mover para retirada disponível" at bounding box center [348, 142] width 96 height 12
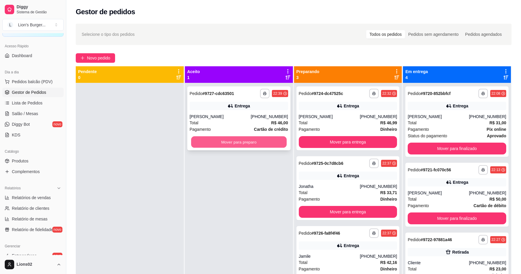
click at [223, 144] on button "Mover para preparo" at bounding box center [239, 142] width 96 height 12
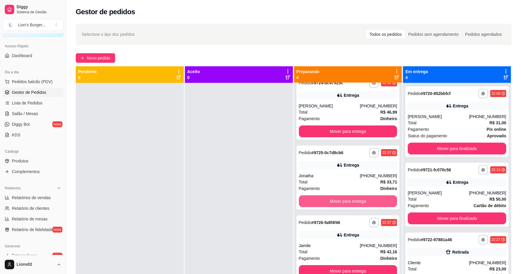
scroll to position [66, 0]
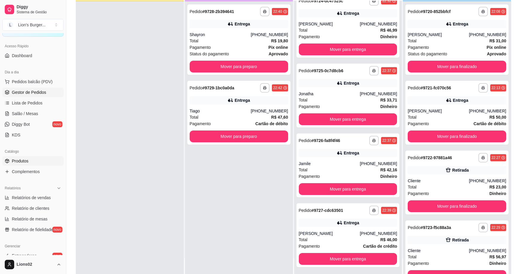
click at [37, 165] on link "Produtos" at bounding box center [32, 160] width 61 height 9
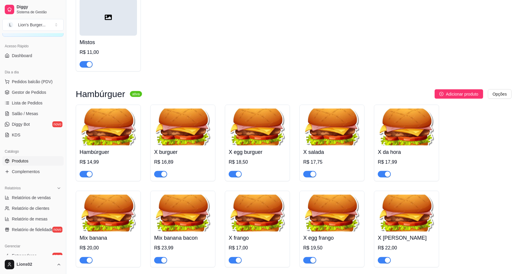
scroll to position [2267, 0]
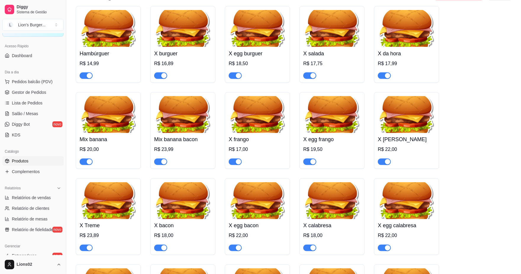
click at [163, 164] on div "button" at bounding box center [163, 161] width 5 height 5
click at [86, 165] on button "button" at bounding box center [86, 161] width 13 height 7
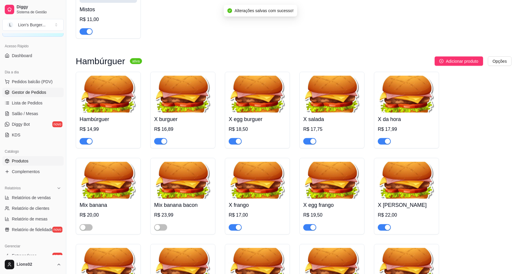
scroll to position [0, 0]
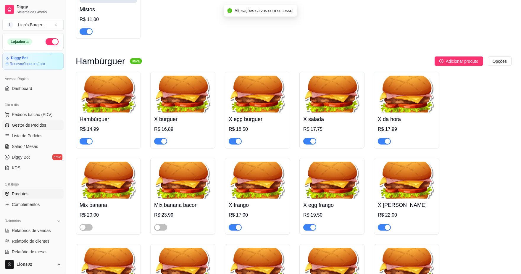
click at [38, 125] on span "Gestor de Pedidos" at bounding box center [29, 125] width 34 height 6
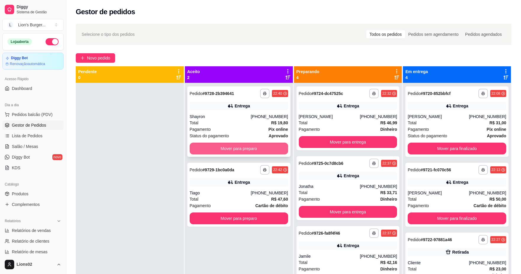
click at [265, 144] on button "Mover para preparo" at bounding box center [239, 149] width 98 height 12
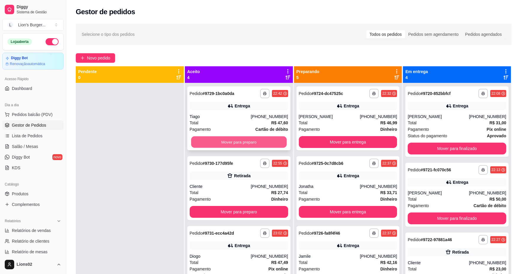
click at [262, 145] on button "Mover para preparo" at bounding box center [239, 142] width 96 height 12
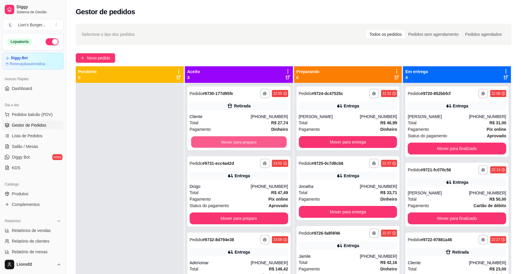
click at [269, 143] on button "Mover para preparo" at bounding box center [239, 142] width 96 height 12
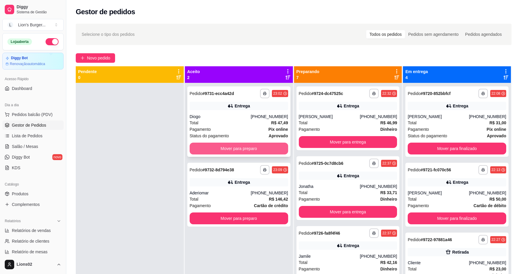
click at [271, 145] on button "Mover para preparo" at bounding box center [239, 149] width 98 height 12
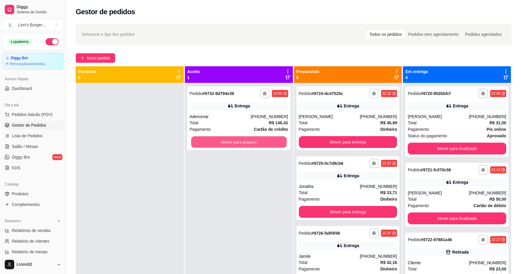
click at [271, 145] on button "Mover para preparo" at bounding box center [239, 142] width 96 height 12
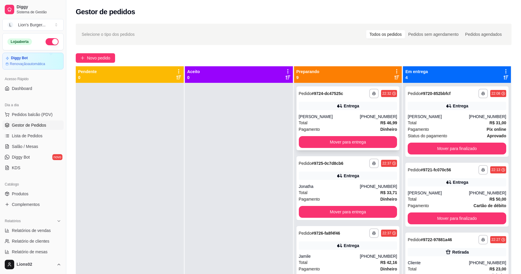
click at [314, 123] on div "Total R$ 46,99" at bounding box center [348, 122] width 98 height 7
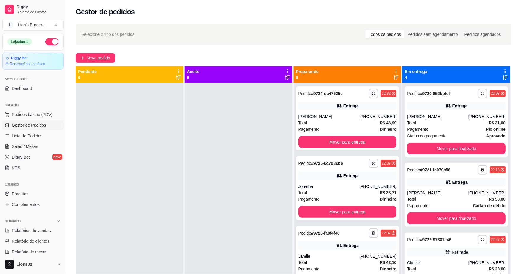
scroll to position [98, 0]
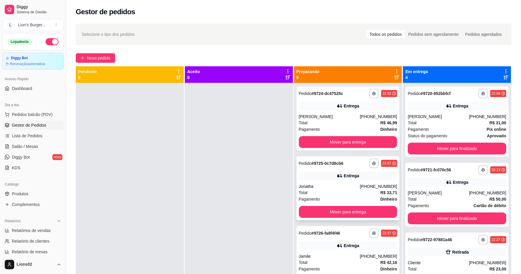
click at [368, 175] on div "Entrega" at bounding box center [348, 175] width 98 height 8
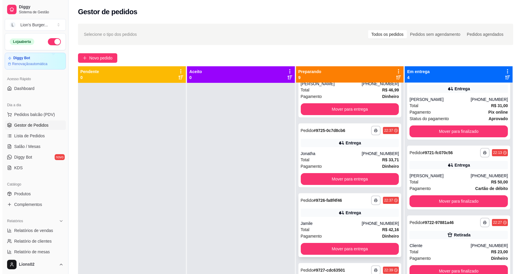
scroll to position [66, 0]
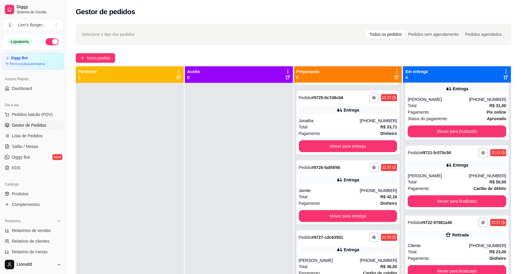
click at [360, 235] on div "**********" at bounding box center [348, 236] width 98 height 9
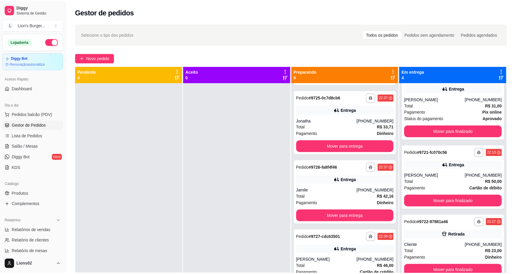
scroll to position [62, 0]
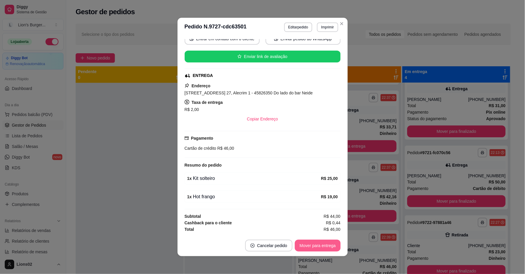
click at [329, 250] on button "Mover para entrega" at bounding box center [318, 246] width 46 height 12
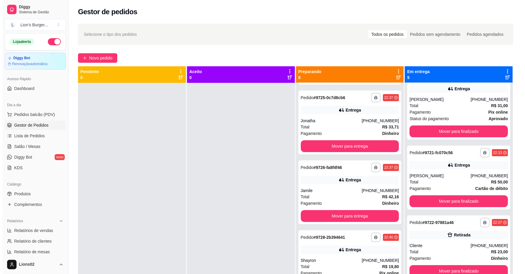
scroll to position [164, 0]
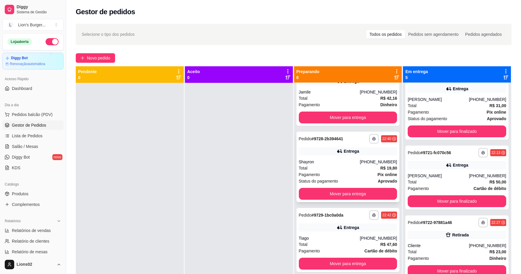
click at [352, 163] on div "Shayron" at bounding box center [329, 162] width 61 height 6
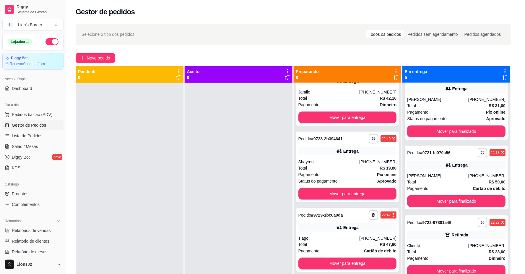
scroll to position [67, 0]
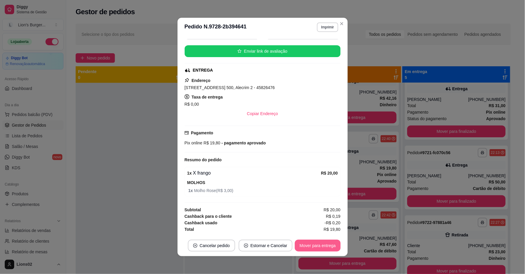
click at [333, 248] on button "Mover para entrega" at bounding box center [318, 246] width 46 height 12
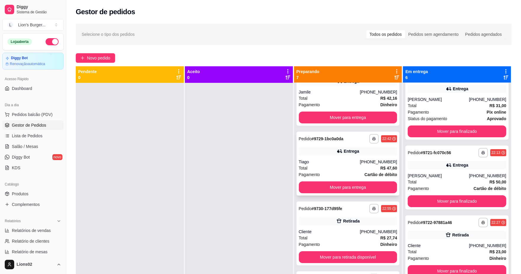
click at [345, 173] on div "Pagamento Cartão de débito" at bounding box center [348, 174] width 98 height 7
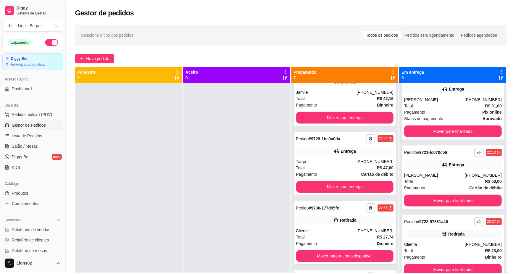
scroll to position [68, 0]
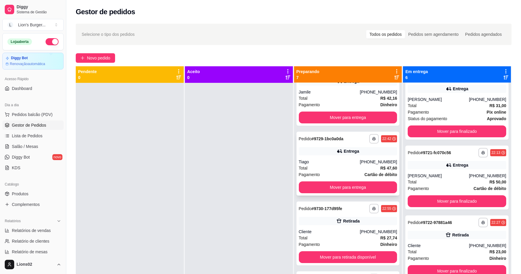
click at [374, 180] on div "**********" at bounding box center [347, 164] width 103 height 64
click at [369, 185] on button "Mover para entrega" at bounding box center [348, 188] width 96 height 12
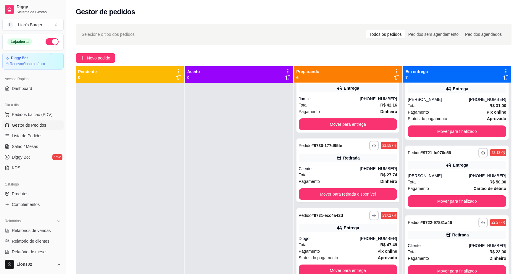
scroll to position [157, 0]
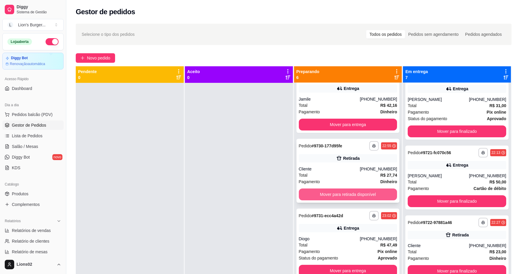
click at [370, 196] on button "Mover para retirada disponível" at bounding box center [348, 194] width 98 height 12
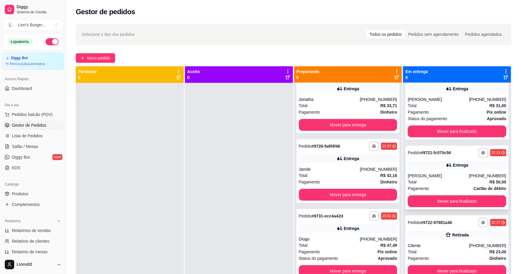
scroll to position [0, 0]
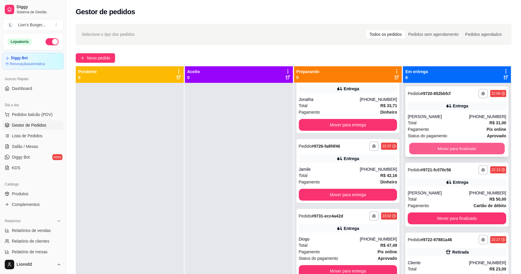
click at [430, 150] on button "Mover para finalizado" at bounding box center [457, 149] width 96 height 12
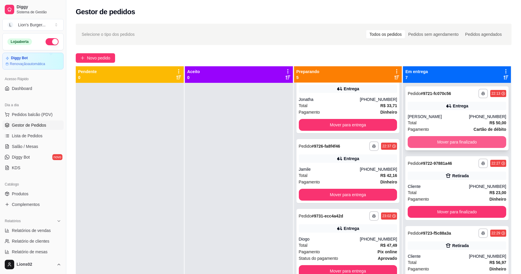
click at [431, 145] on button "Mover para finalizado" at bounding box center [456, 142] width 98 height 12
click at [431, 143] on button "Mover para finalizado" at bounding box center [456, 142] width 98 height 12
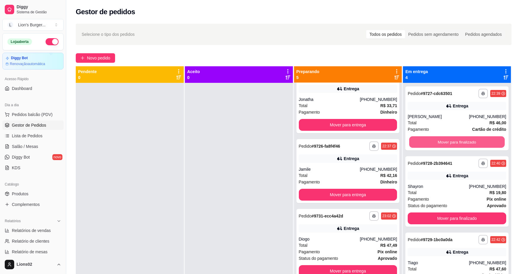
click at [431, 143] on button "Mover para finalizado" at bounding box center [457, 142] width 96 height 12
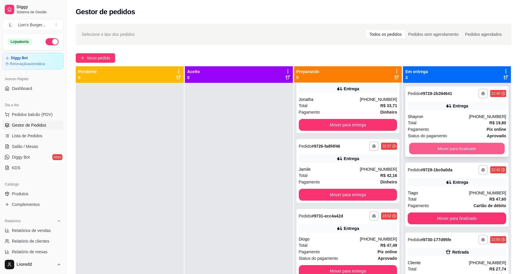
click at [431, 146] on button "Mover para finalizado" at bounding box center [457, 149] width 96 height 12
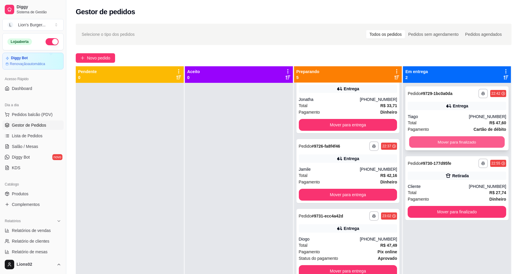
click at [431, 143] on button "Mover para finalizado" at bounding box center [457, 142] width 96 height 12
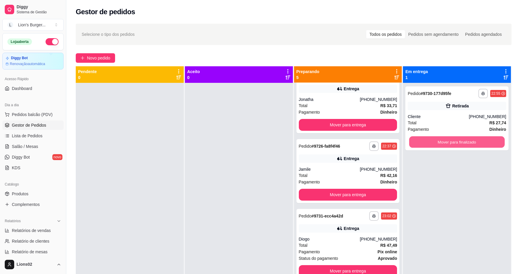
click at [431, 143] on button "Mover para finalizado" at bounding box center [457, 142] width 96 height 12
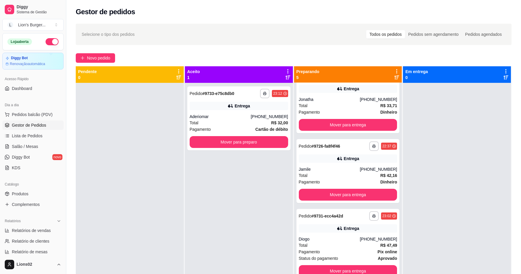
click at [513, 125] on div "**********" at bounding box center [293, 183] width 454 height 327
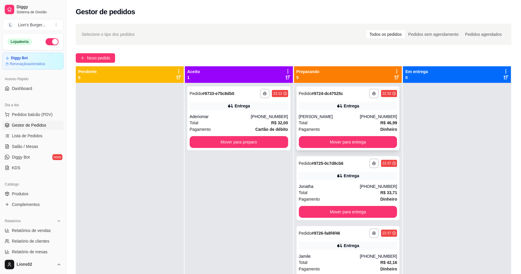
click at [345, 111] on div "**********" at bounding box center [347, 118] width 103 height 64
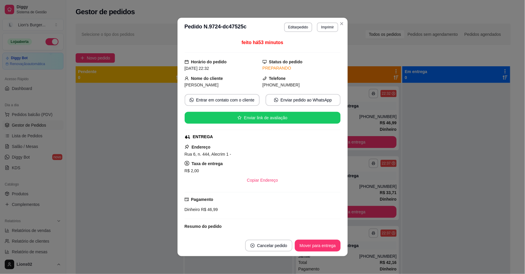
scroll to position [123, 0]
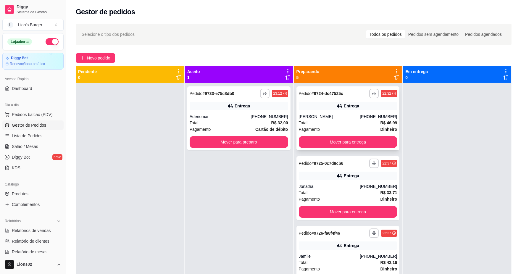
click at [351, 110] on div "**********" at bounding box center [347, 118] width 103 height 64
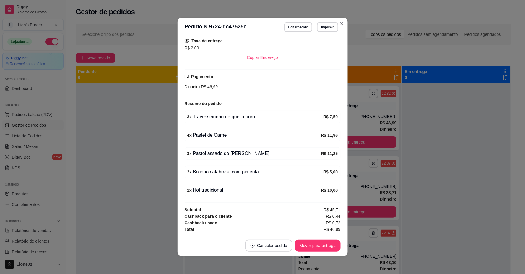
scroll to position [1, 0]
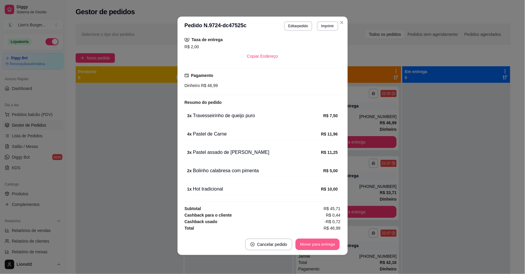
click at [318, 241] on button "Mover para entrega" at bounding box center [318, 245] width 44 height 12
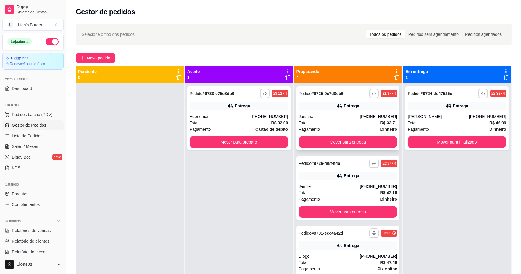
click at [360, 124] on div "Total R$ 33,71" at bounding box center [348, 122] width 98 height 7
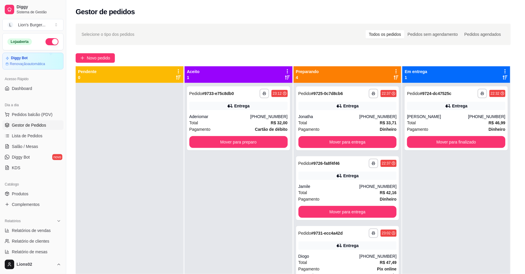
scroll to position [98, 0]
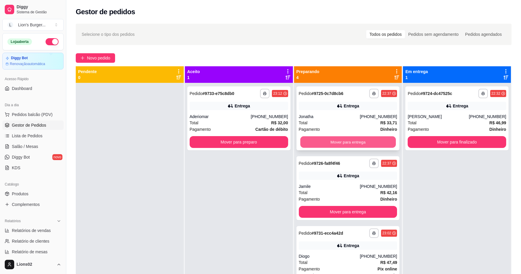
click at [376, 143] on button "Mover para entrega" at bounding box center [348, 142] width 96 height 12
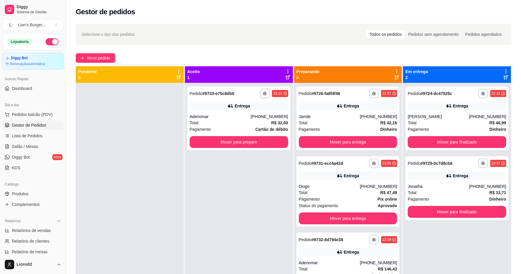
click at [347, 120] on div "Total R$ 42,16" at bounding box center [348, 122] width 98 height 7
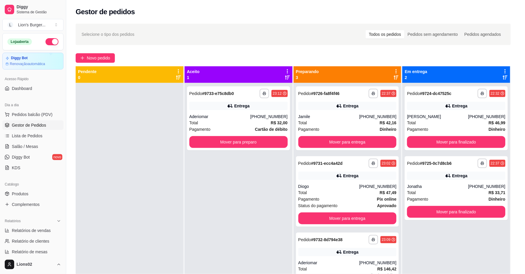
scroll to position [81, 0]
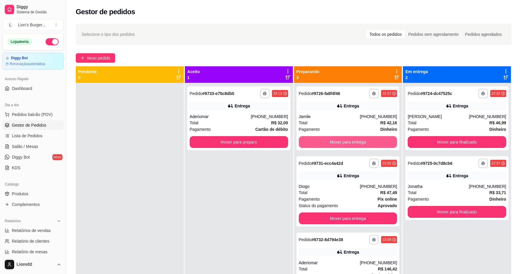
click at [376, 143] on button "Mover para entrega" at bounding box center [348, 142] width 98 height 12
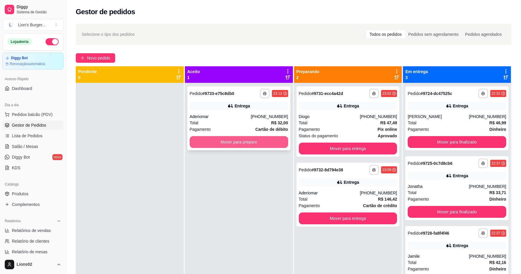
click at [268, 137] on button "Mover para preparo" at bounding box center [239, 142] width 98 height 12
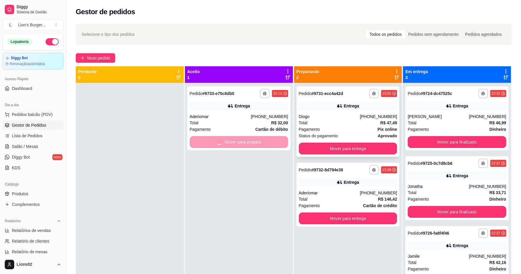
click at [326, 125] on div "Total R$ 47,49" at bounding box center [348, 122] width 98 height 7
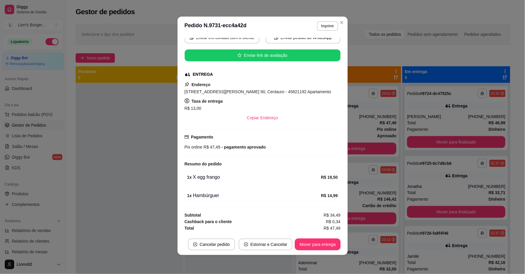
scroll to position [0, 0]
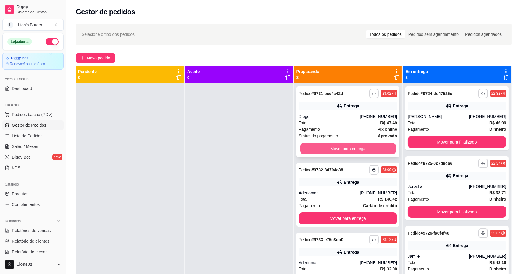
click at [373, 147] on button "Mover para entrega" at bounding box center [348, 149] width 96 height 12
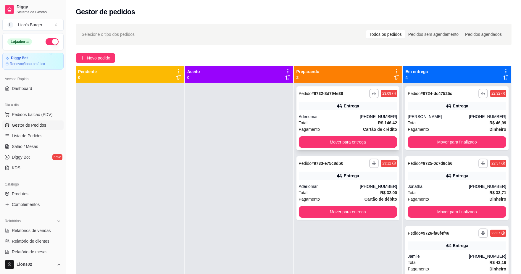
click at [355, 132] on div "Pagamento Cartão de crédito" at bounding box center [348, 129] width 98 height 7
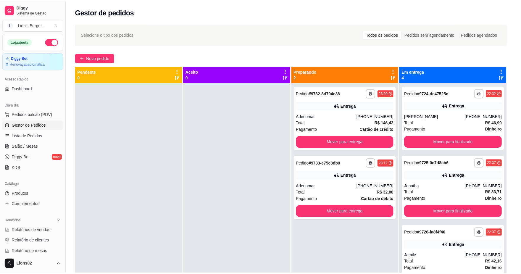
scroll to position [43, 0]
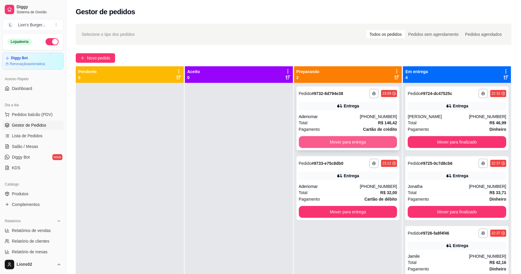
click at [376, 141] on button "Mover para entrega" at bounding box center [348, 142] width 98 height 12
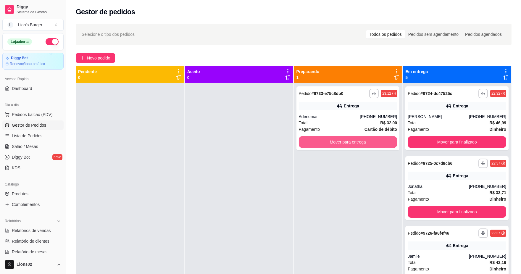
click at [378, 141] on button "Mover para entrega" at bounding box center [348, 142] width 98 height 12
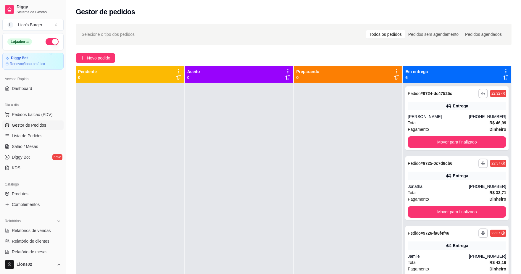
click at [386, 132] on div at bounding box center [348, 220] width 108 height 274
click at [442, 143] on button "Mover para finalizado" at bounding box center [456, 142] width 98 height 12
click at [439, 141] on button "Mover para finalizado" at bounding box center [456, 142] width 98 height 12
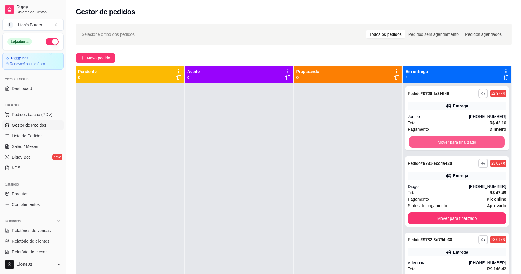
click at [439, 141] on button "Mover para finalizado" at bounding box center [457, 142] width 96 height 12
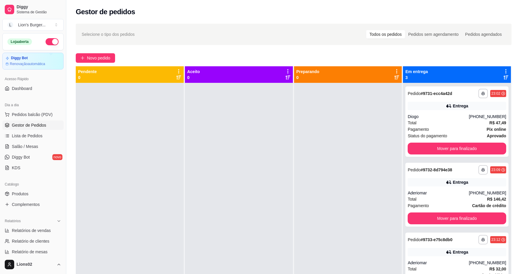
click at [439, 141] on div "**********" at bounding box center [456, 121] width 103 height 70
click at [451, 145] on button "Mover para finalizado" at bounding box center [456, 149] width 98 height 12
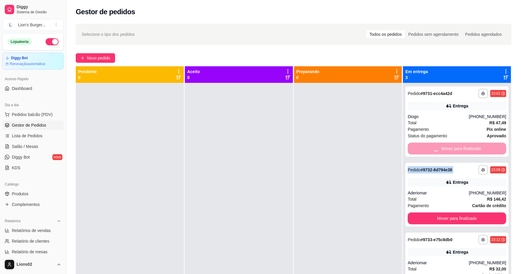
click at [451, 145] on div "Mover para finalizado" at bounding box center [456, 149] width 98 height 12
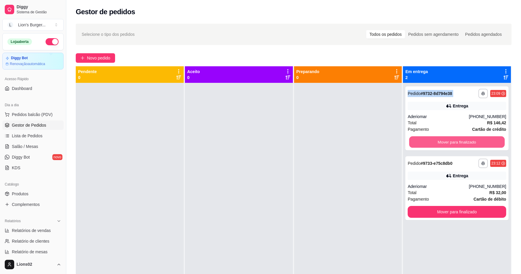
click at [451, 145] on button "Mover para finalizado" at bounding box center [457, 142] width 96 height 12
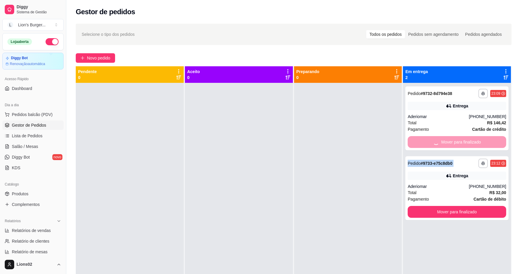
click at [451, 145] on div "Mover para finalizado" at bounding box center [456, 142] width 98 height 12
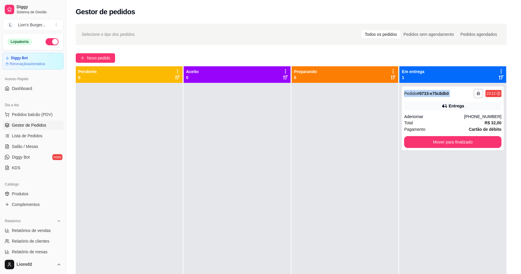
click at [451, 145] on button "Mover para finalizado" at bounding box center [452, 142] width 97 height 12
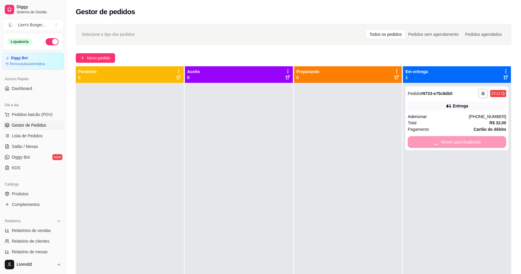
click at [451, 145] on div "Mover para finalizado" at bounding box center [456, 142] width 98 height 12
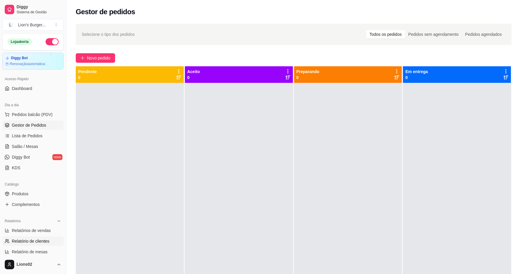
scroll to position [66, 0]
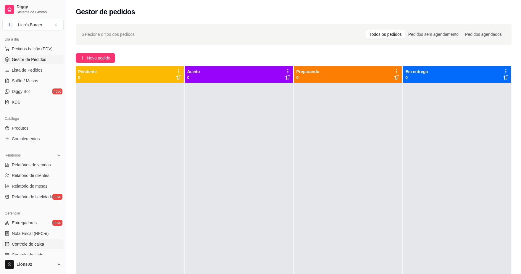
click at [46, 244] on link "Controle de caixa" at bounding box center [32, 243] width 61 height 9
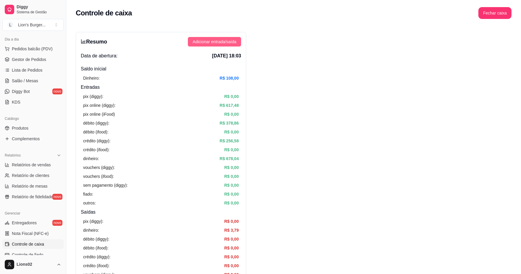
click at [208, 41] on span "Adicionar entrada/saída" at bounding box center [214, 41] width 44 height 7
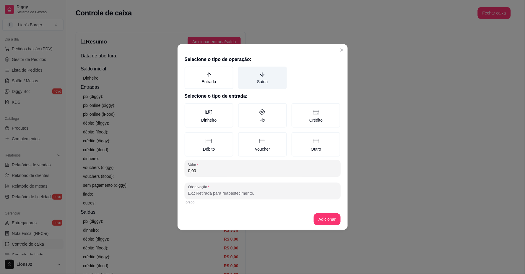
click at [251, 82] on label "Saída" at bounding box center [262, 78] width 49 height 22
click at [243, 71] on button "Saída" at bounding box center [240, 68] width 5 height 5
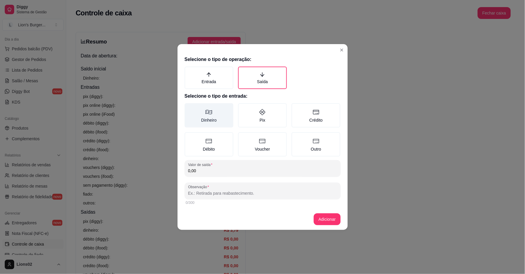
click at [214, 119] on label "Dinheiro" at bounding box center [209, 115] width 49 height 24
click at [189, 108] on button "Dinheiro" at bounding box center [187, 105] width 5 height 5
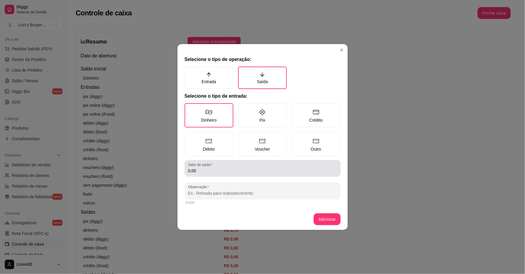
click at [202, 172] on input "0,00" at bounding box center [262, 171] width 149 height 6
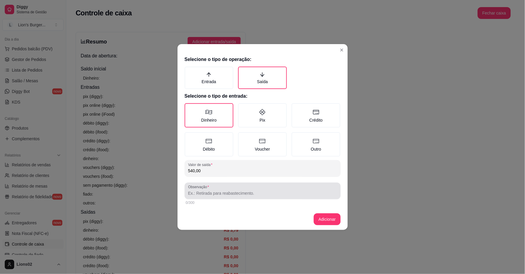
type input "540,00"
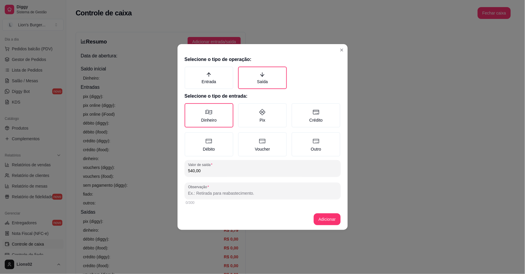
click at [211, 191] on input "Observação" at bounding box center [262, 193] width 149 height 6
type input ","
